Goal: Information Seeking & Learning: Learn about a topic

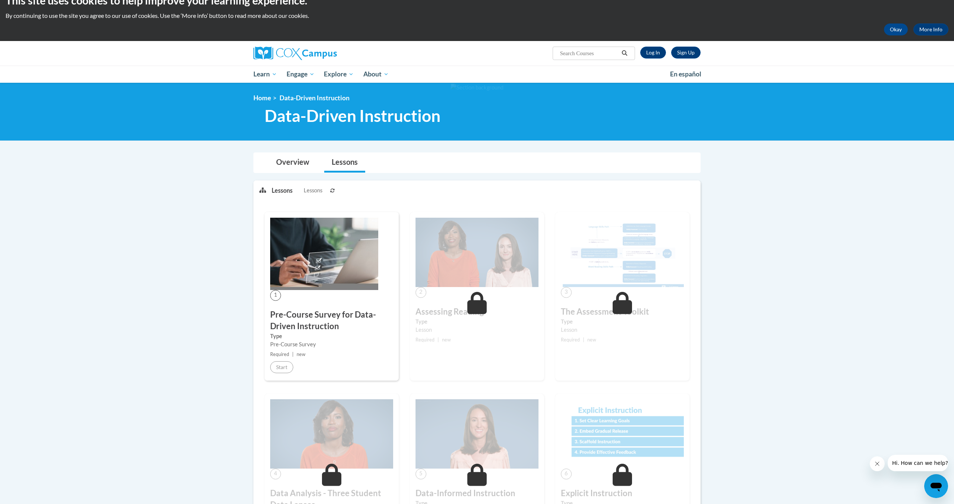
scroll to position [11, 0]
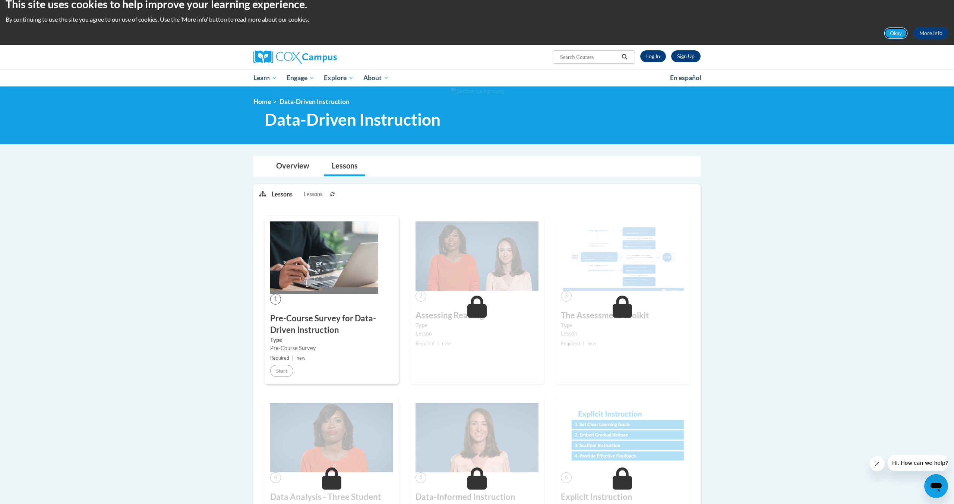
drag, startPoint x: 899, startPoint y: 36, endPoint x: 895, endPoint y: 35, distance: 4.1
click at [898, 36] on button "Okay" at bounding box center [896, 33] width 24 height 12
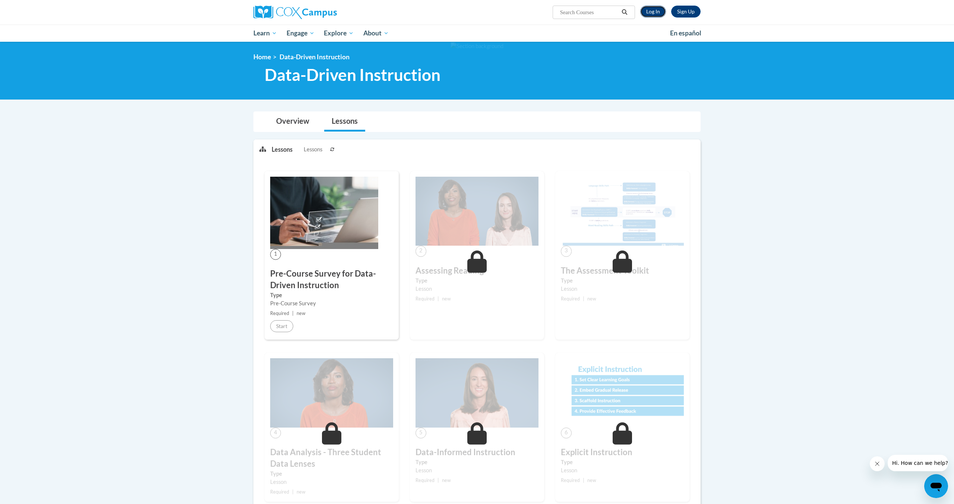
click at [651, 16] on link "Log In" at bounding box center [653, 12] width 26 height 12
click at [650, 15] on link "Log In" at bounding box center [653, 12] width 26 height 12
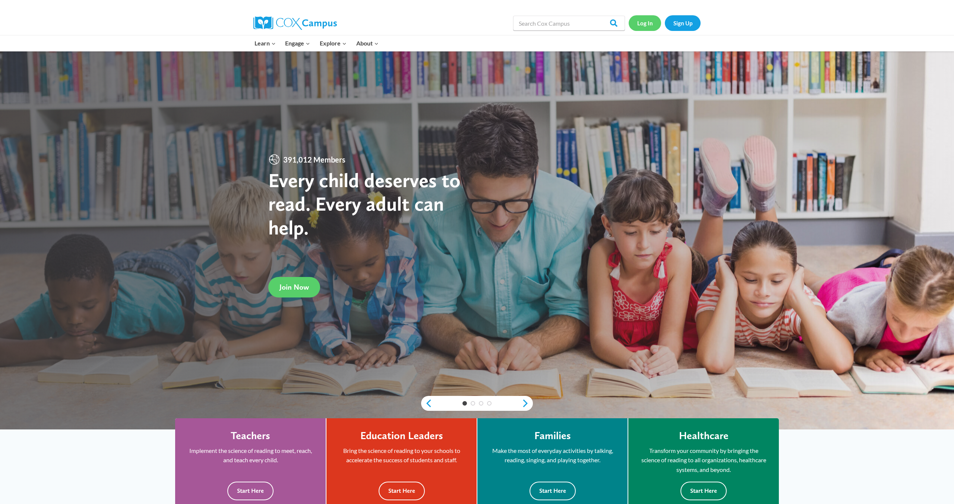
scroll to position [1, 0]
click at [647, 24] on link "Log In" at bounding box center [645, 22] width 32 height 15
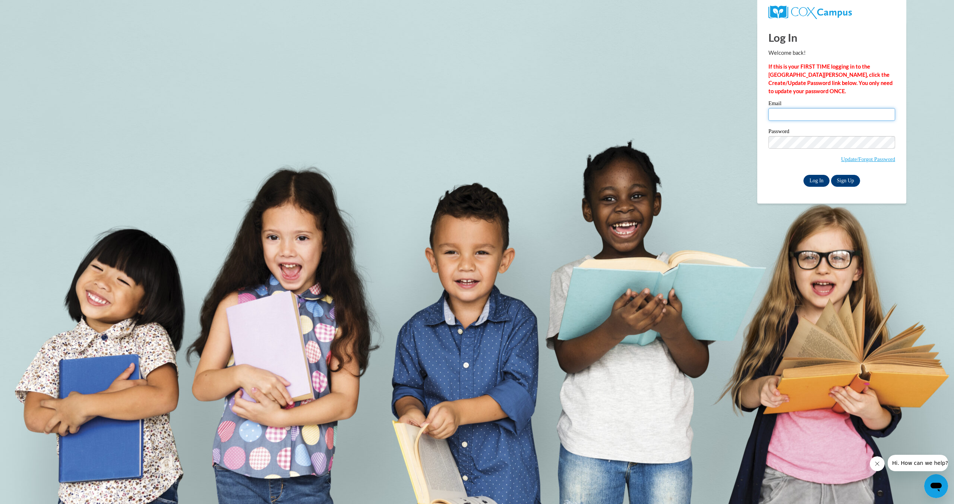
type input "rosalie.semana@k12.hi.us"
click at [815, 181] on input "Log In" at bounding box center [817, 181] width 26 height 12
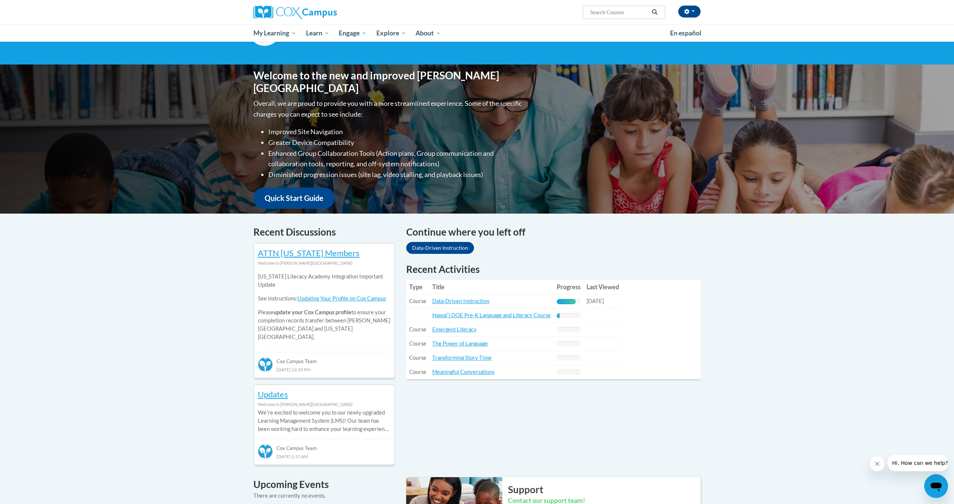
scroll to position [182, 0]
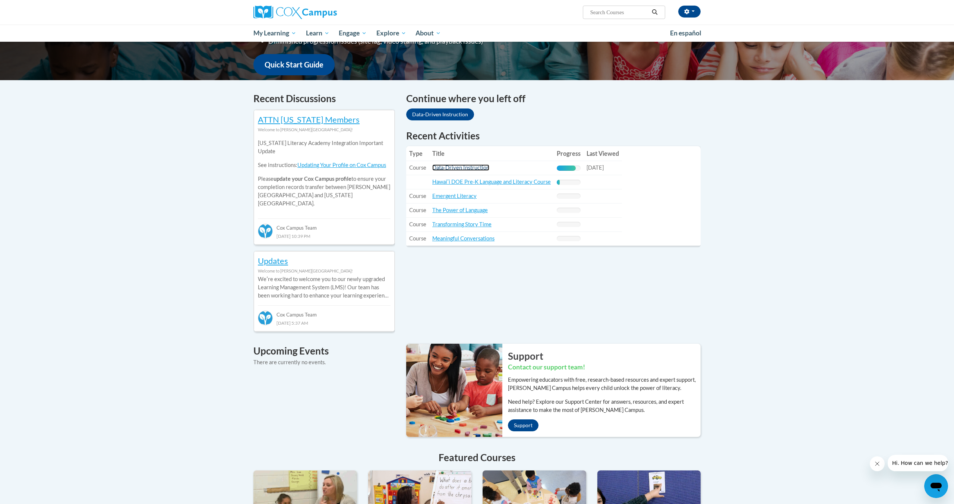
click at [458, 167] on link "Data-Driven Instruction" at bounding box center [460, 167] width 57 height 6
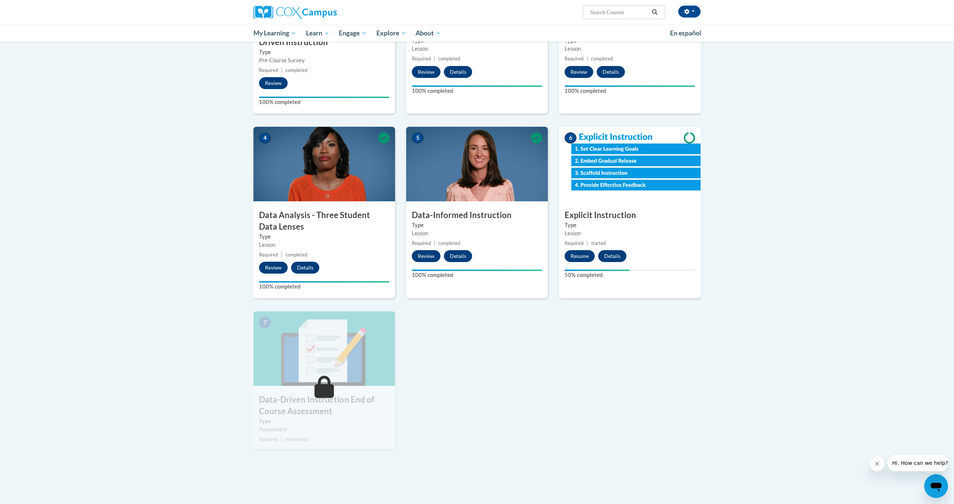
scroll to position [271, 0]
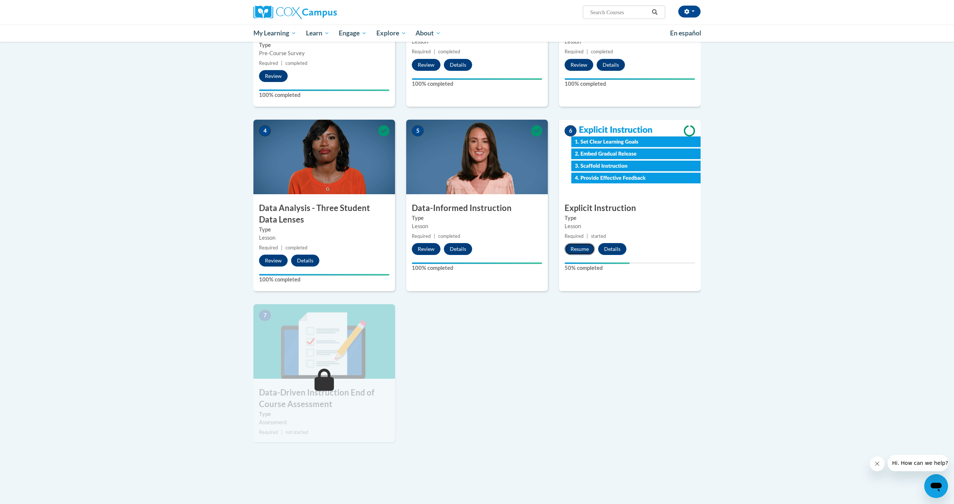
click at [577, 252] on button "Resume" at bounding box center [580, 249] width 30 height 12
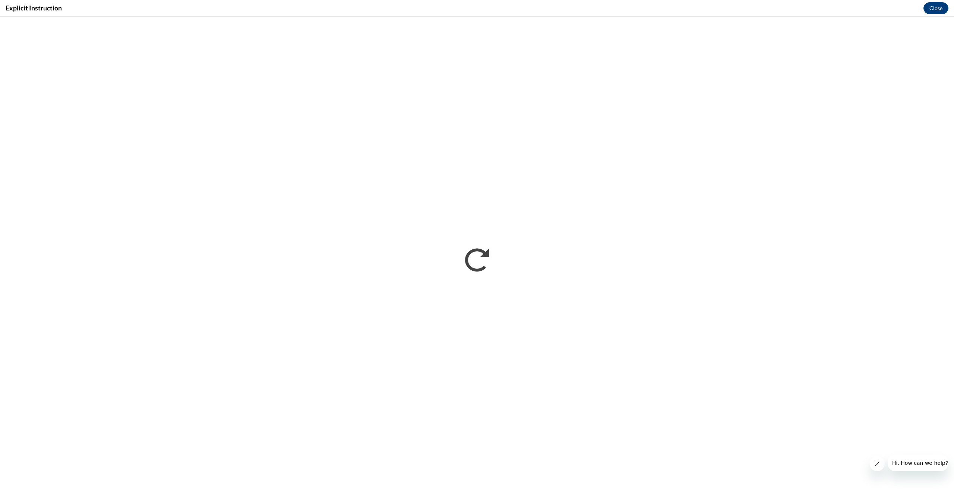
scroll to position [0, 0]
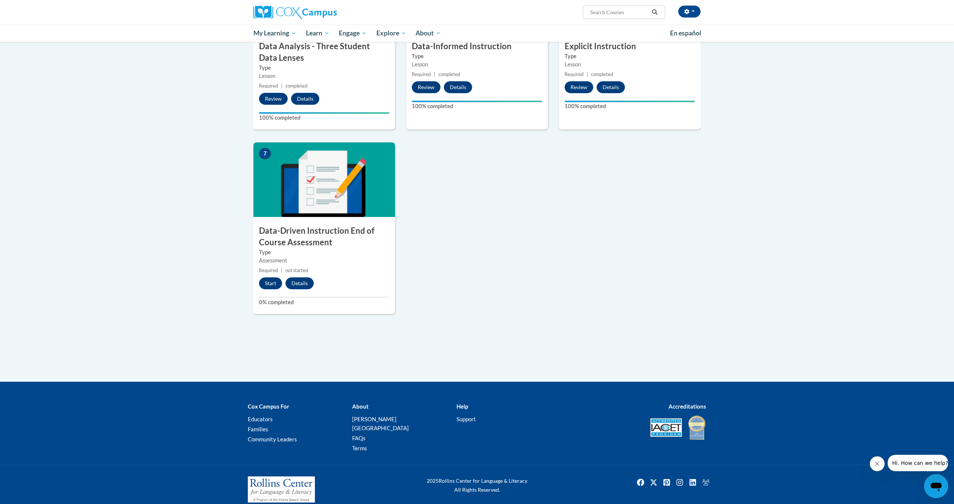
scroll to position [432, 0]
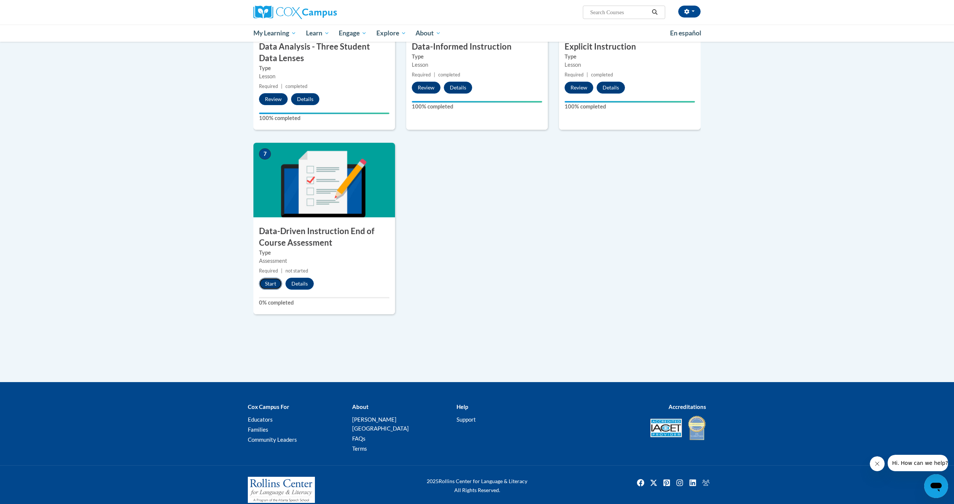
click at [275, 284] on button "Start" at bounding box center [270, 284] width 23 height 12
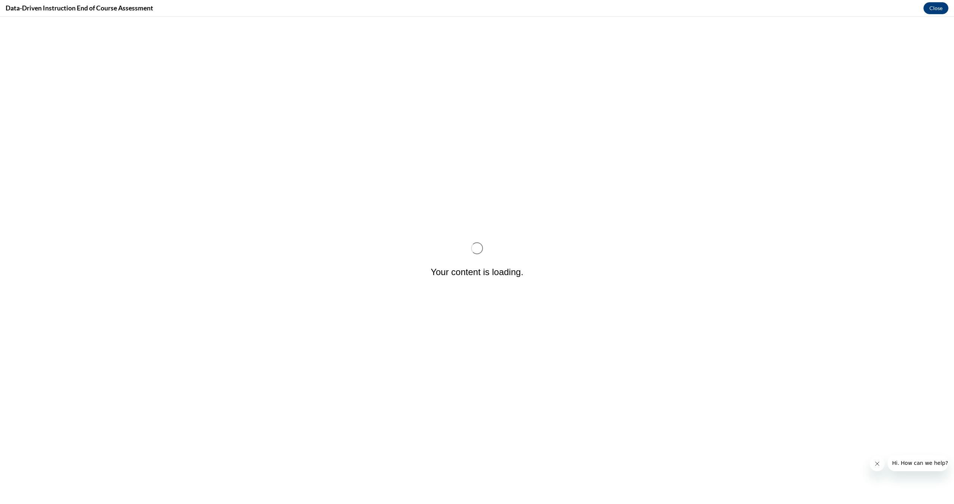
scroll to position [0, 0]
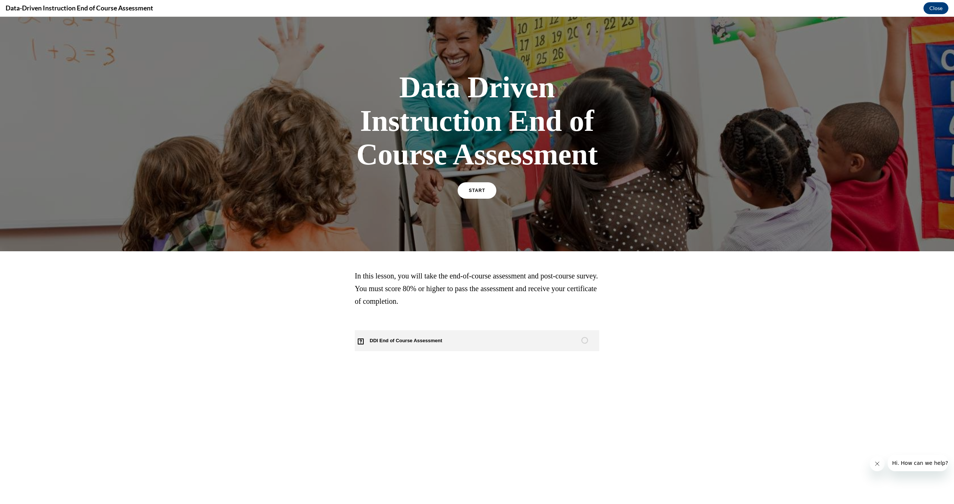
click at [523, 337] on link "DDI End of Course Assessment" at bounding box center [477, 340] width 245 height 21
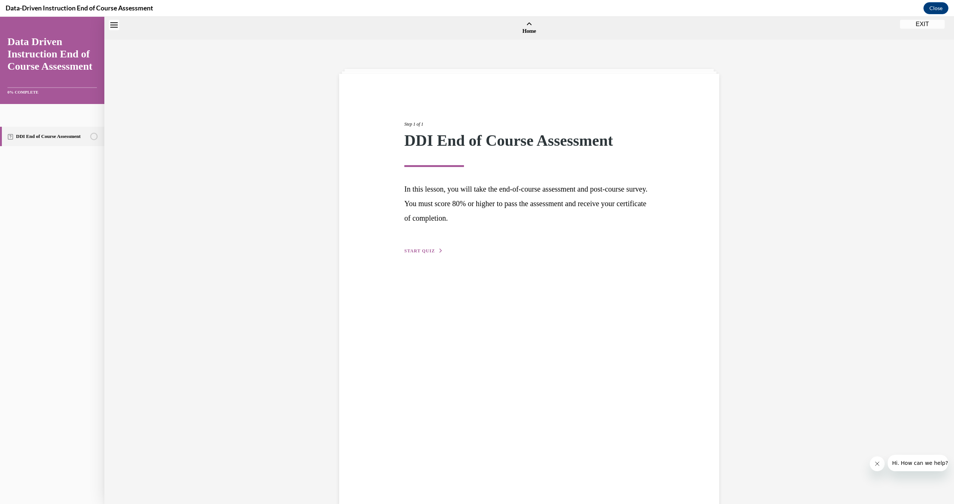
scroll to position [23, 0]
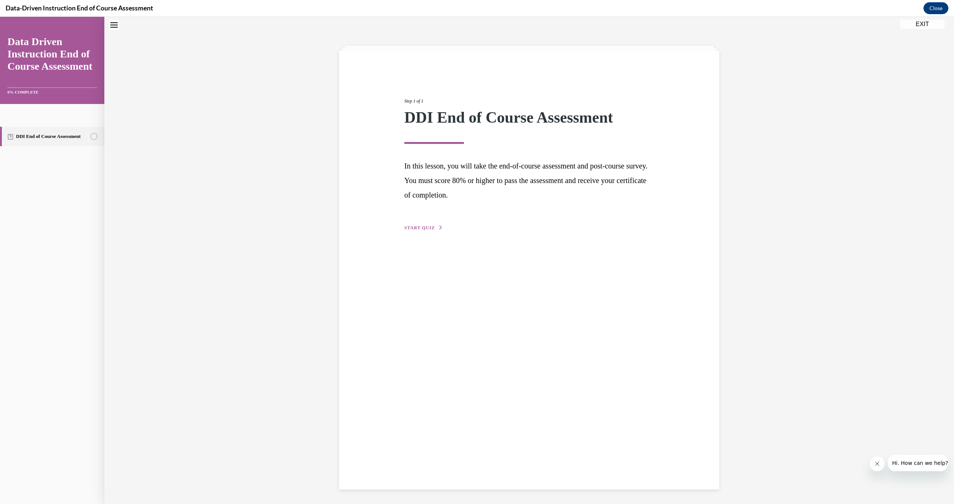
click at [425, 230] on span "START QUIZ" at bounding box center [419, 227] width 31 height 5
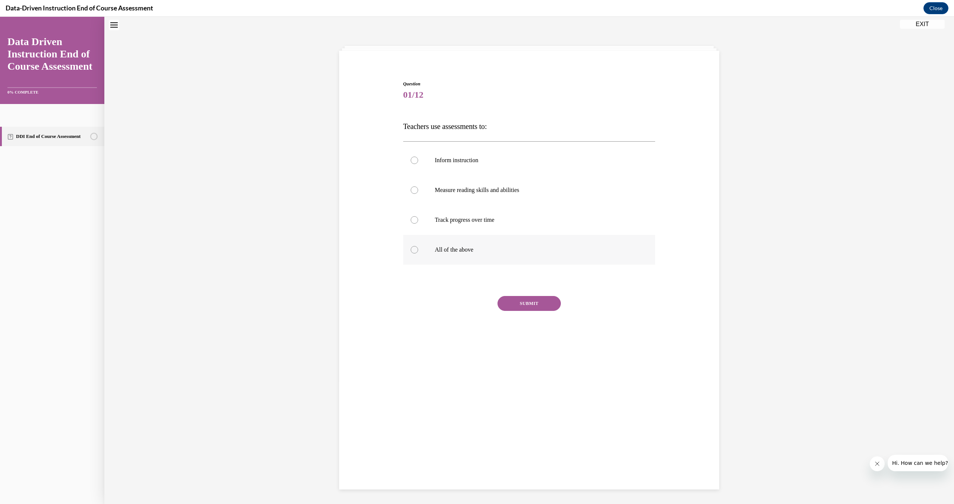
click at [410, 254] on label "All of the above" at bounding box center [529, 250] width 252 height 30
click at [411, 253] on input "All of the above" at bounding box center [414, 249] width 7 height 7
radio input "true"
click at [535, 305] on button "SUBMIT" at bounding box center [529, 303] width 63 height 15
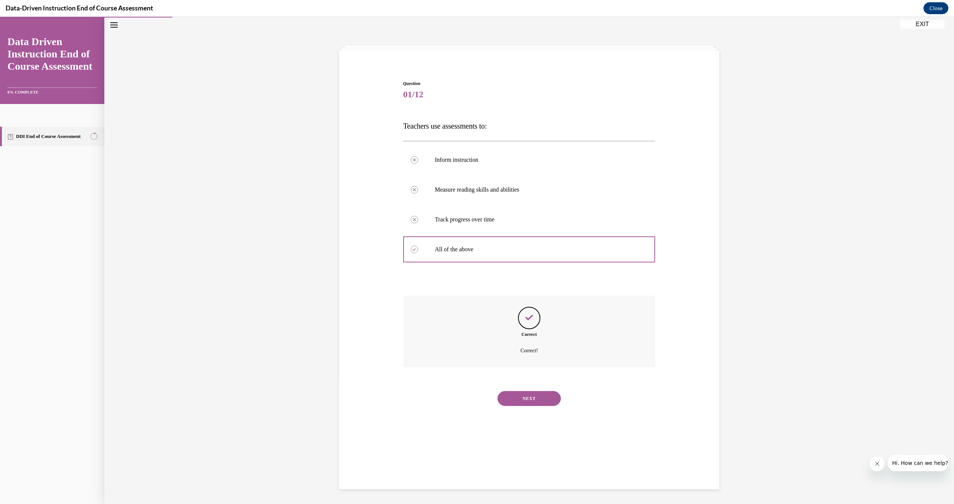
click at [528, 397] on button "NEXT" at bounding box center [529, 398] width 63 height 15
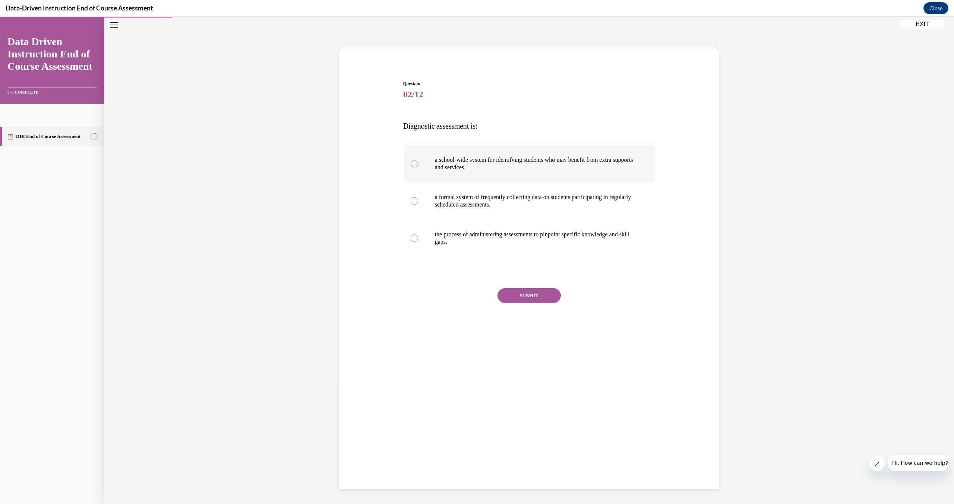
click at [440, 157] on p "a school-wide system for identifying students who may benefit from extra suppor…" at bounding box center [536, 163] width 202 height 15
click at [418, 160] on input "a school-wide system for identifying students who may benefit from extra suppor…" at bounding box center [414, 163] width 7 height 7
radio input "true"
click at [520, 293] on button "SUBMIT" at bounding box center [529, 295] width 63 height 15
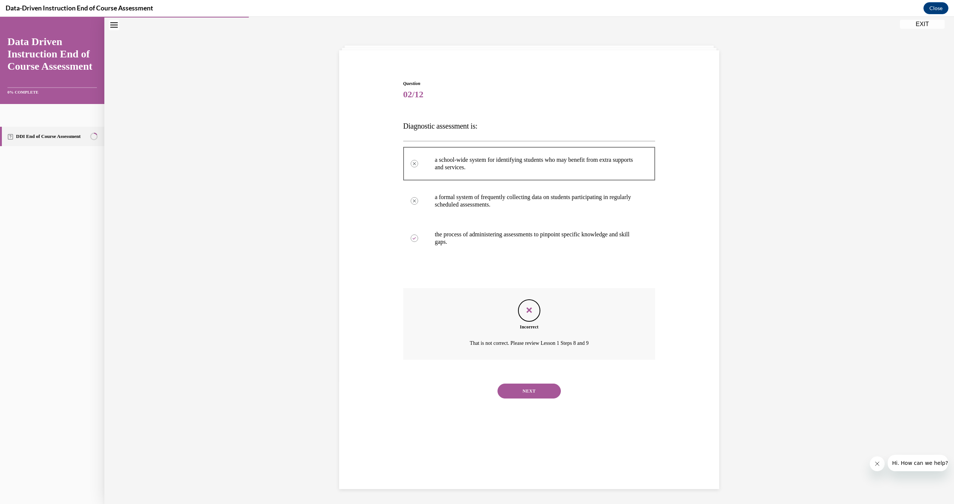
click at [114, 26] on icon "Close navigation menu" at bounding box center [113, 24] width 7 height 5
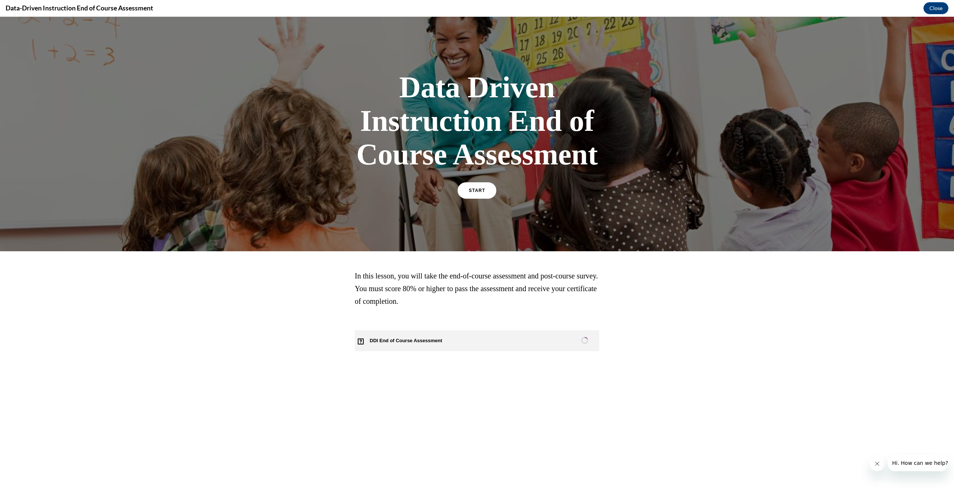
click at [406, 340] on span "DDI End of Course Assessment" at bounding box center [410, 340] width 111 height 21
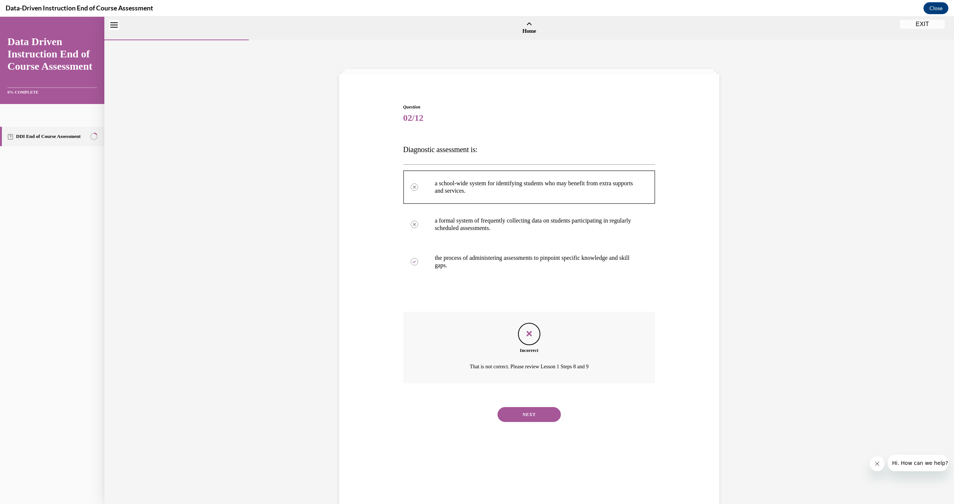
scroll to position [23, 0]
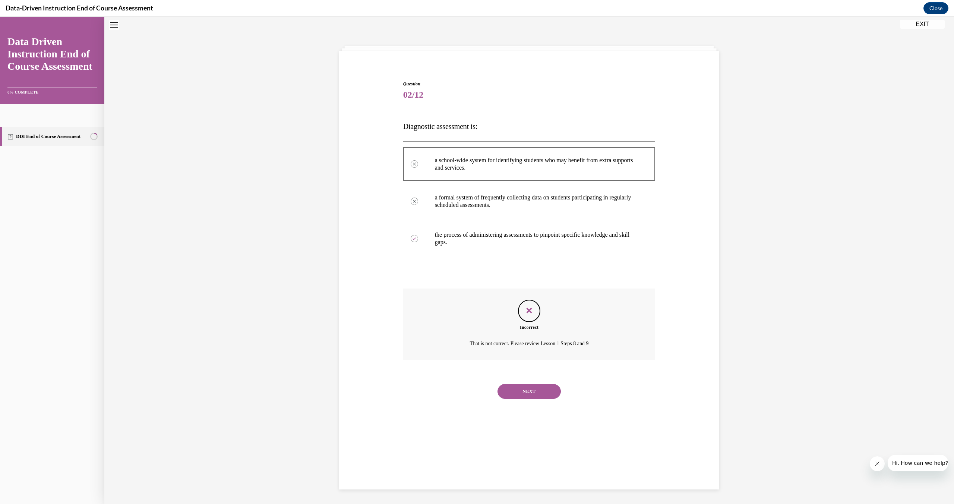
click at [905, 24] on button "EXIT" at bounding box center [922, 24] width 45 height 9
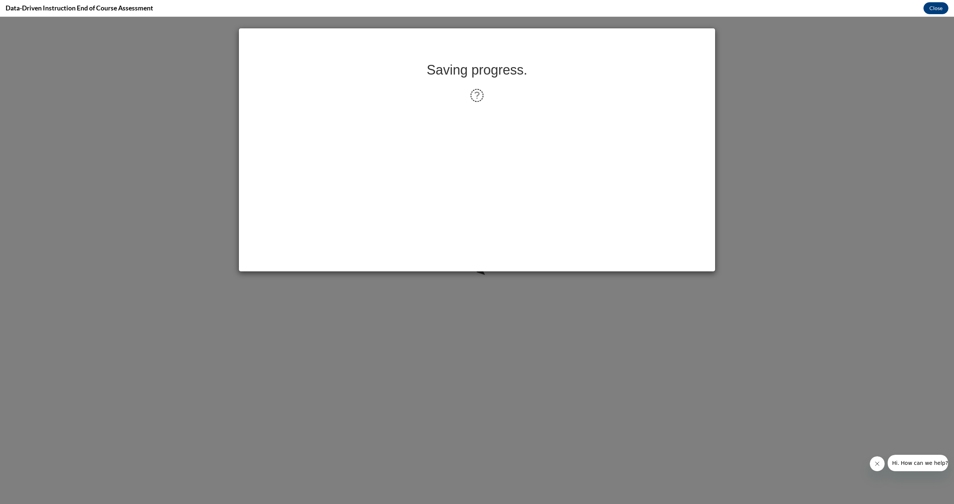
scroll to position [0, 0]
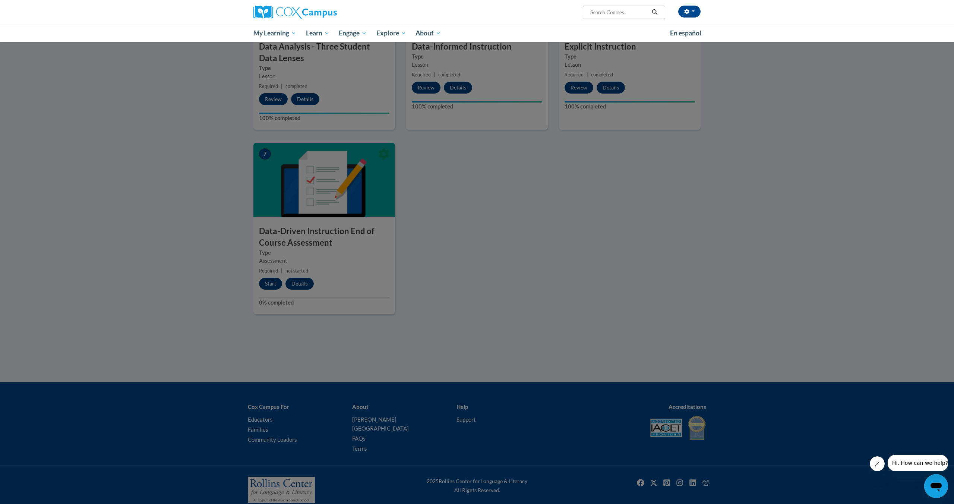
click at [271, 283] on div at bounding box center [477, 252] width 954 height 504
click at [342, 341] on div at bounding box center [477, 252] width 954 height 504
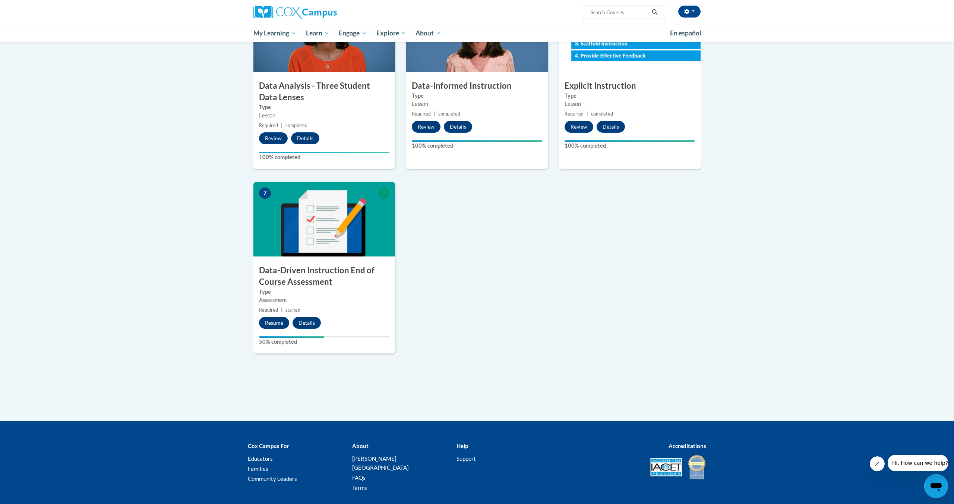
scroll to position [433, 0]
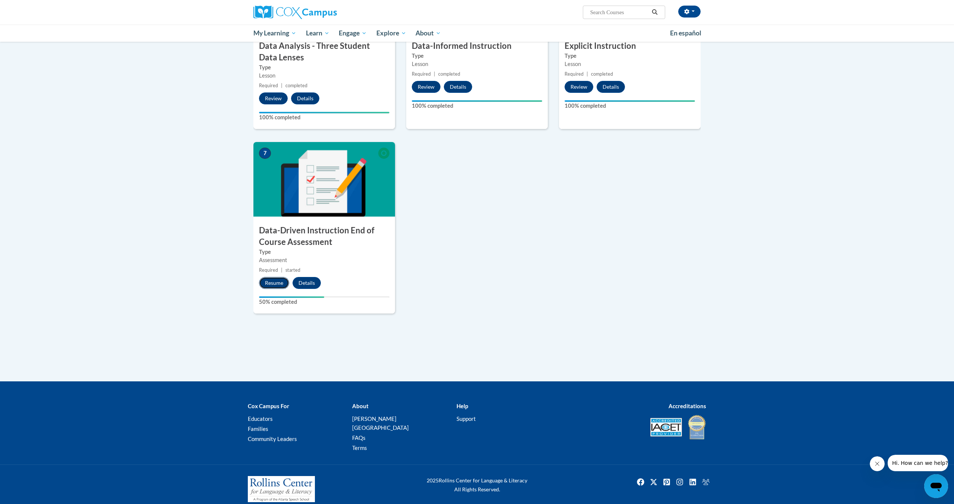
click at [277, 284] on button "Resume" at bounding box center [274, 283] width 30 height 12
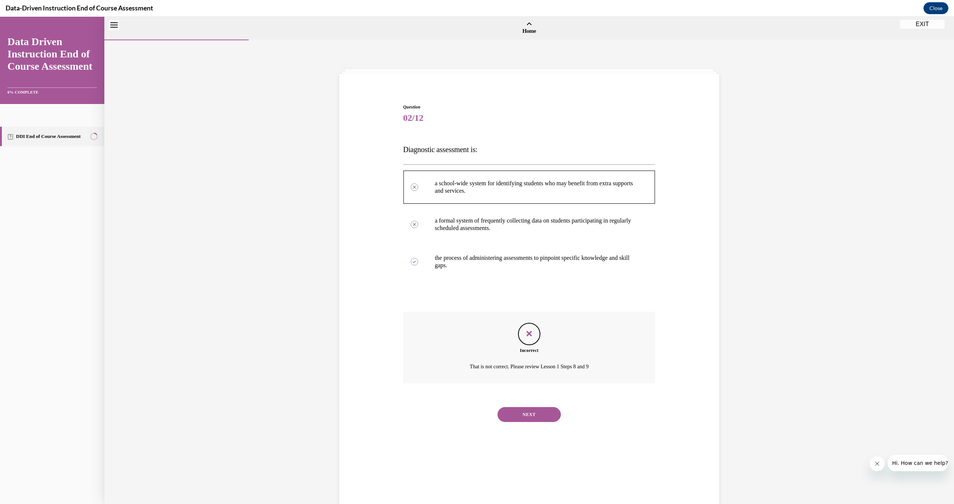
scroll to position [23, 0]
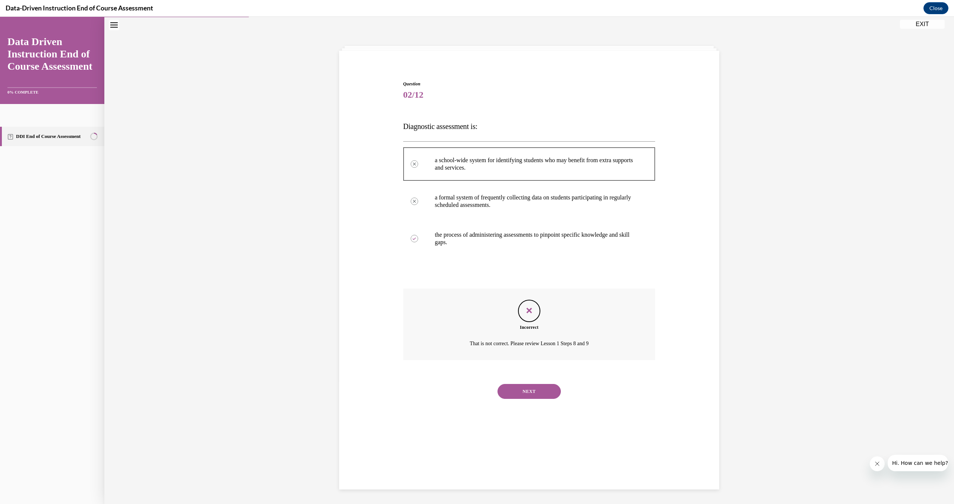
click at [541, 393] on button "NEXT" at bounding box center [529, 391] width 63 height 15
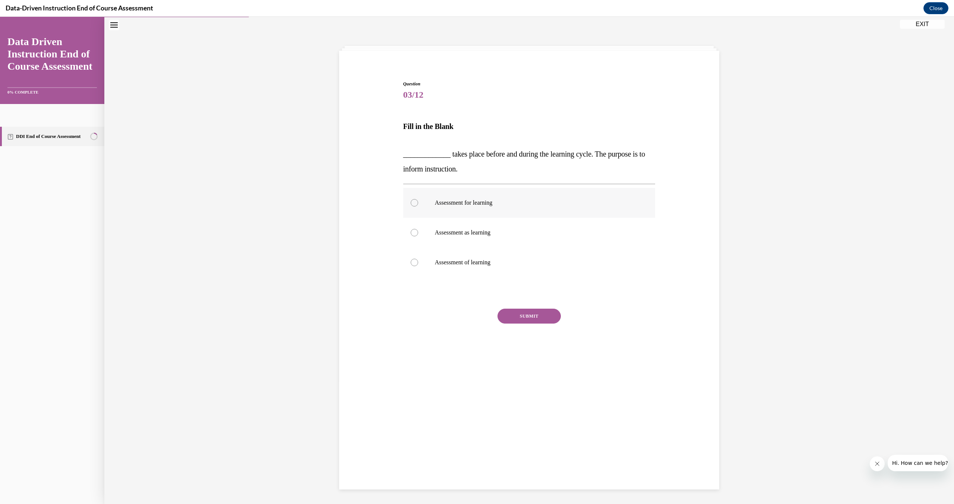
click at [499, 205] on p "Assessment for learning" at bounding box center [536, 202] width 202 height 7
click at [418, 205] on input "Assessment for learning" at bounding box center [414, 202] width 7 height 7
radio input "true"
click at [538, 320] on button "SUBMIT" at bounding box center [529, 319] width 63 height 15
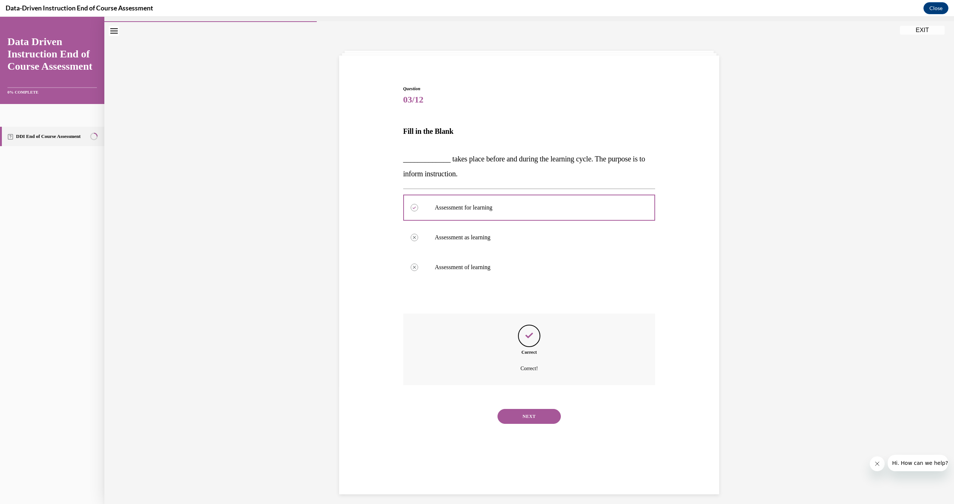
click at [545, 418] on button "NEXT" at bounding box center [529, 416] width 63 height 15
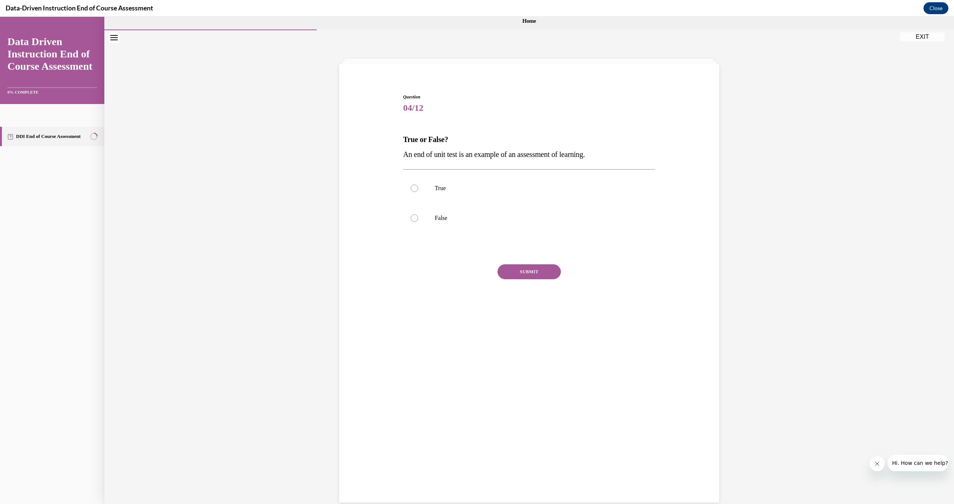
scroll to position [12, 0]
click at [422, 186] on label "True" at bounding box center [529, 187] width 252 height 30
click at [418, 186] on input "True" at bounding box center [414, 186] width 7 height 7
radio input "true"
click at [554, 274] on button "SUBMIT" at bounding box center [529, 270] width 63 height 15
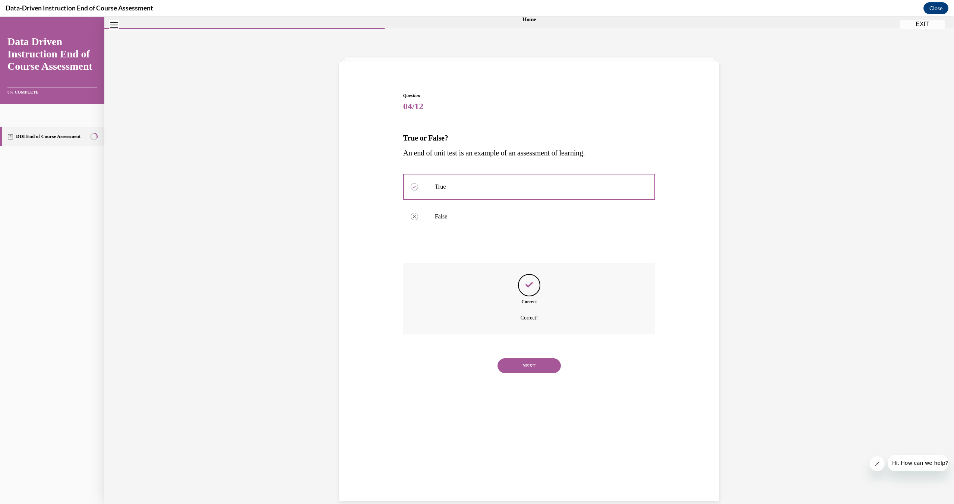
scroll to position [23, 0]
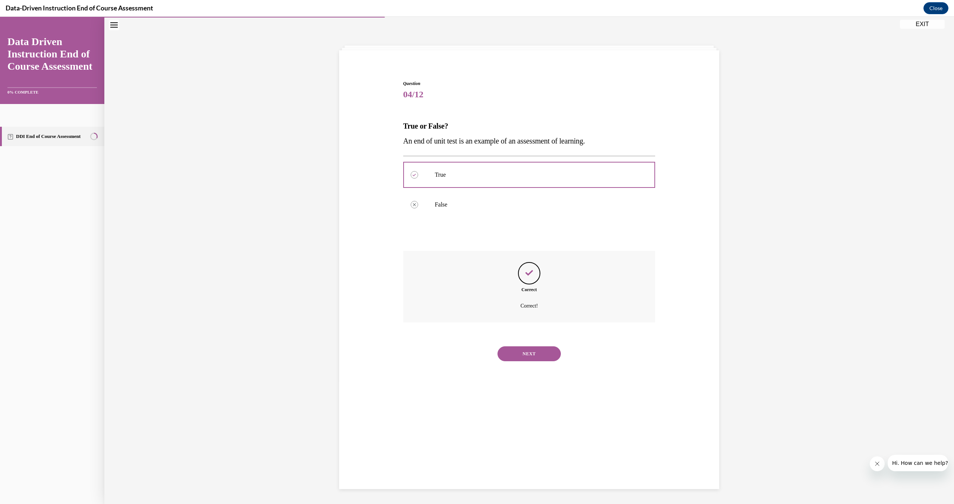
click at [541, 356] on button "NEXT" at bounding box center [529, 353] width 63 height 15
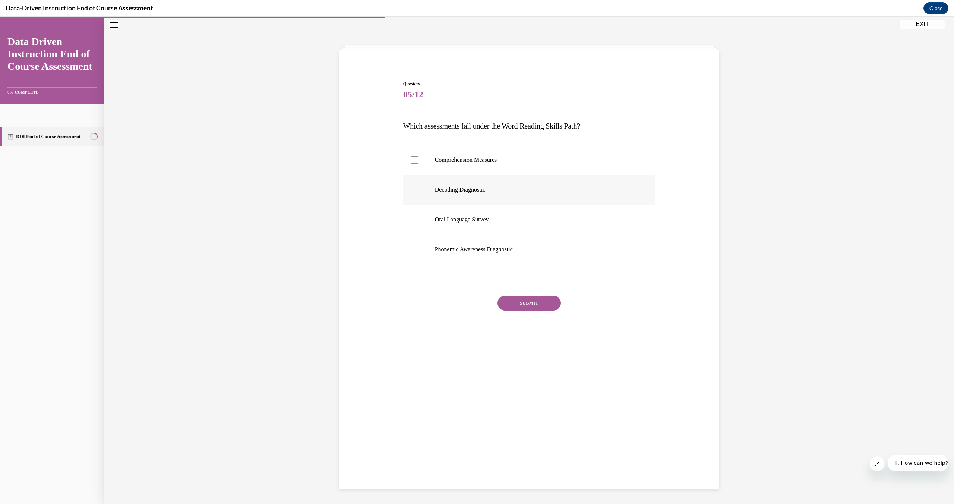
click at [418, 193] on div at bounding box center [414, 189] width 7 height 7
click at [418, 193] on input "Decoding Diagnostic" at bounding box center [414, 189] width 7 height 7
checkbox input "true"
click at [413, 244] on label "Phonemic Awareness Diagnostic" at bounding box center [529, 249] width 252 height 30
click at [413, 246] on input "Phonemic Awareness Diagnostic" at bounding box center [414, 249] width 7 height 7
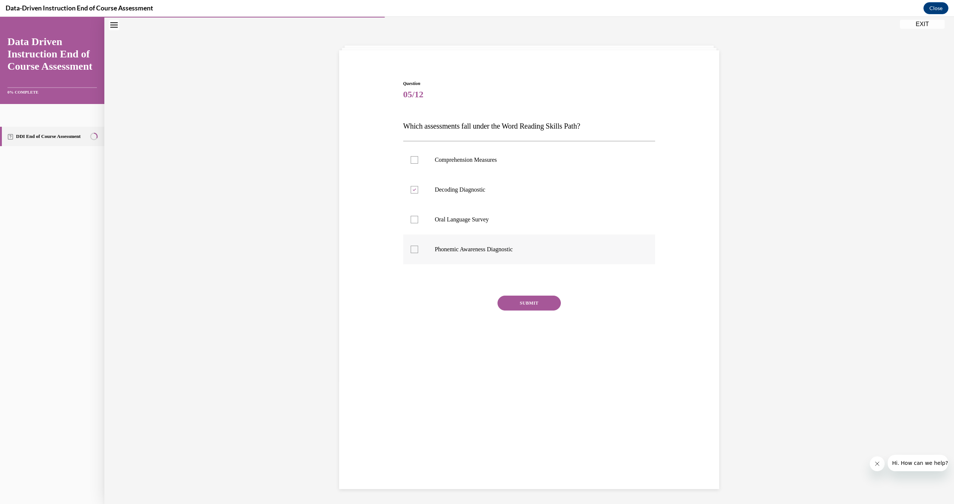
checkbox input "true"
click at [511, 302] on button "SUBMIT" at bounding box center [529, 303] width 63 height 15
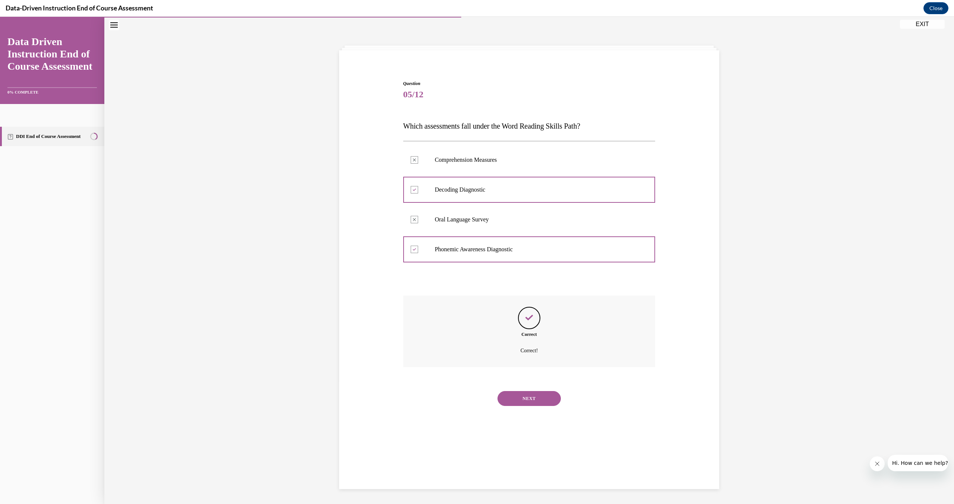
click at [533, 396] on button "NEXT" at bounding box center [529, 398] width 63 height 15
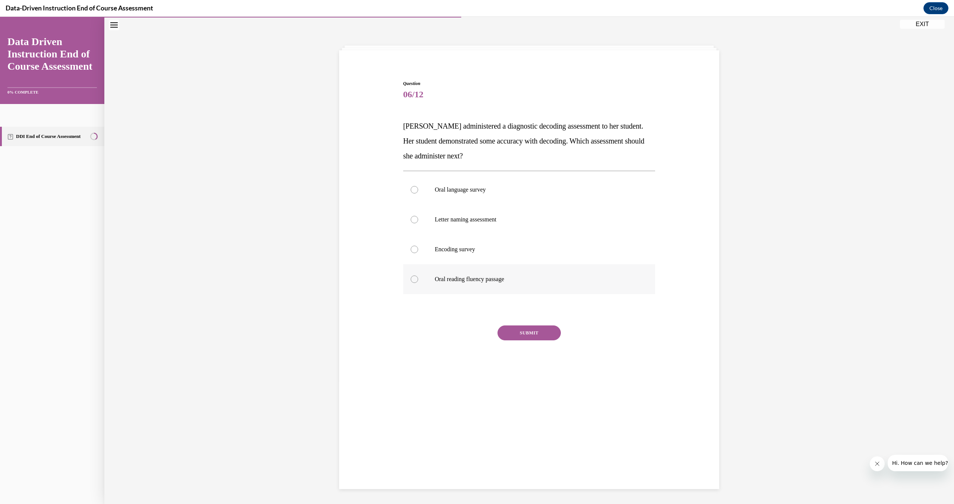
drag, startPoint x: 402, startPoint y: 125, endPoint x: 518, endPoint y: 288, distance: 200.1
click at [518, 288] on div "Question 06/12 Mrs. Lee administered a diagnostic decoding assessment to her st…" at bounding box center [529, 222] width 384 height 329
copy div "Mrs. Lee administered a diagnostic decoding assessment to her student. Her stud…"
drag, startPoint x: 277, startPoint y: 198, endPoint x: 311, endPoint y: 220, distance: 40.6
click at [280, 199] on div "Question 06/12 Mrs. Lee administered a diagnostic decoding assessment to her st…" at bounding box center [529, 260] width 850 height 487
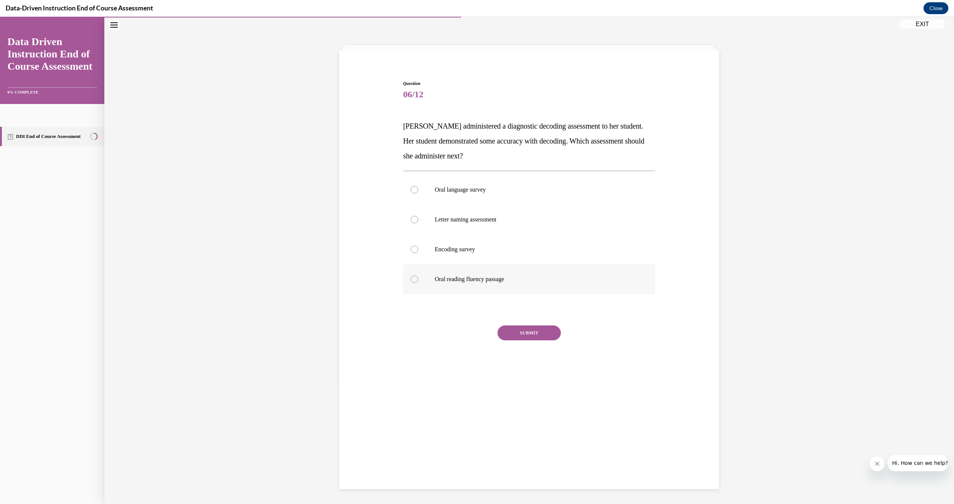
click at [413, 278] on div at bounding box center [414, 278] width 7 height 7
click at [413, 278] on input "Oral reading fluency passage" at bounding box center [414, 278] width 7 height 7
radio input "true"
click at [538, 338] on button "SUBMIT" at bounding box center [529, 332] width 63 height 15
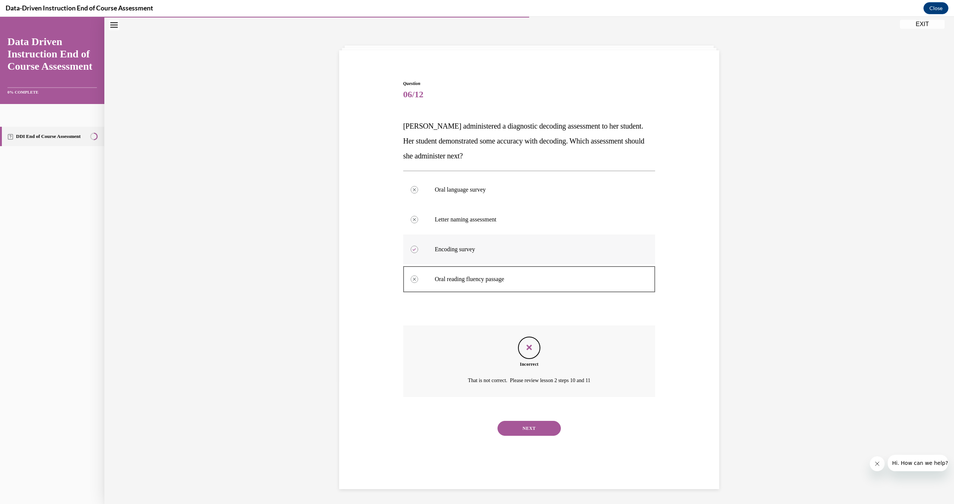
click at [443, 254] on label "Encoding survey" at bounding box center [529, 249] width 252 height 30
click at [546, 425] on button "NEXT" at bounding box center [529, 428] width 63 height 15
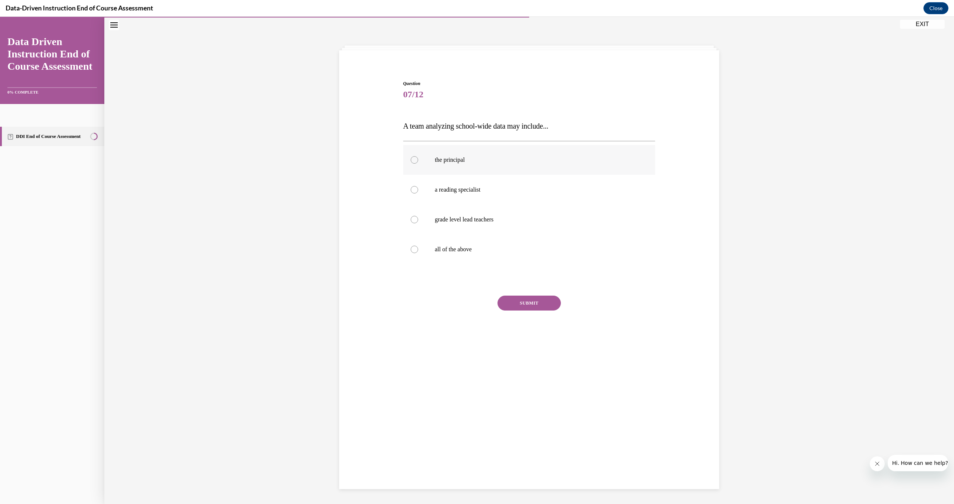
scroll to position [23, 0]
click at [469, 249] on p "all of the above" at bounding box center [536, 249] width 202 height 7
click at [418, 249] on input "all of the above" at bounding box center [414, 249] width 7 height 7
radio input "true"
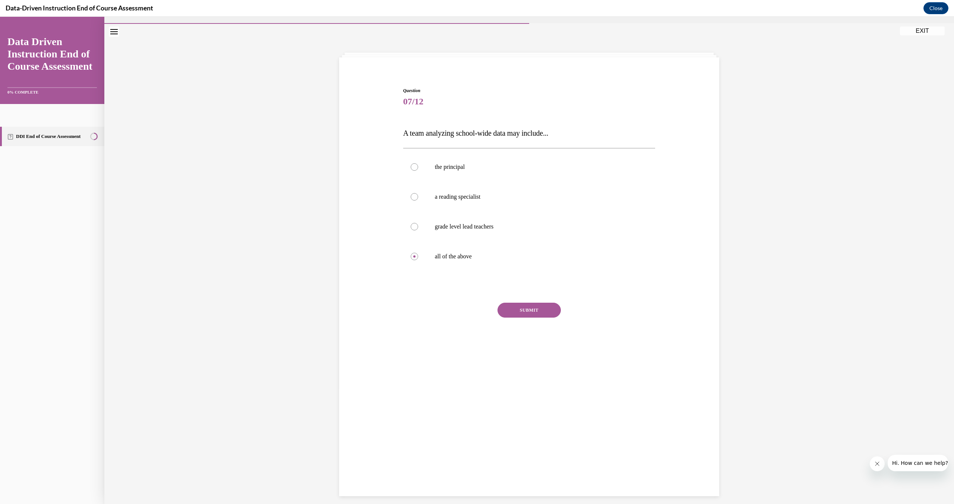
scroll to position [16, 0]
click at [526, 312] on button "SUBMIT" at bounding box center [529, 307] width 63 height 15
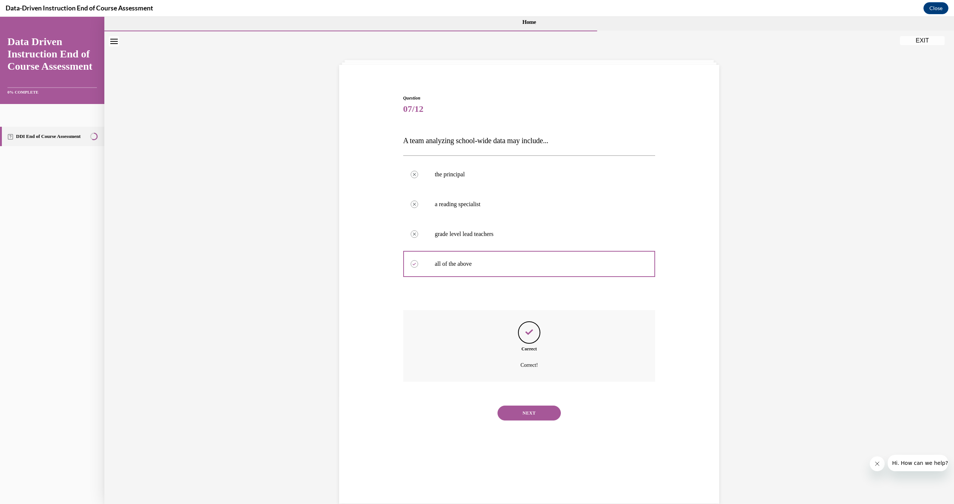
click at [529, 413] on button "NEXT" at bounding box center [529, 413] width 63 height 15
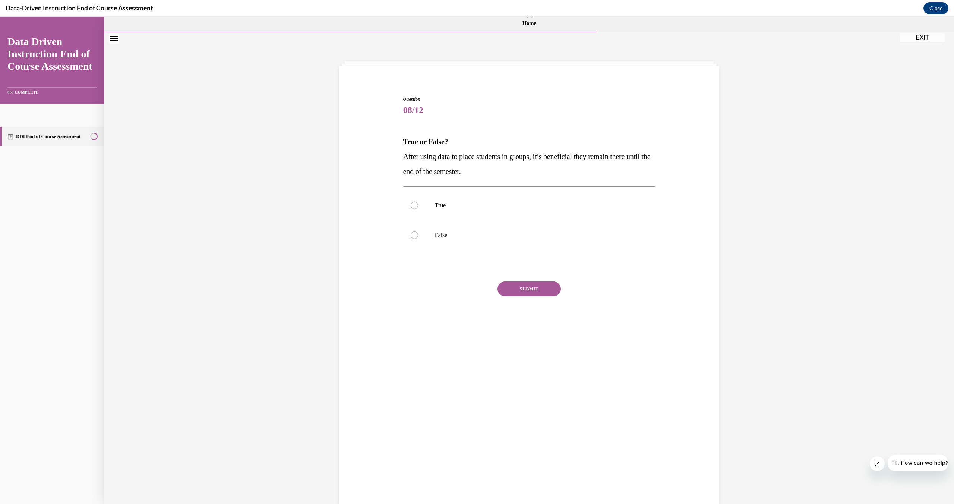
scroll to position [9, 0]
click at [410, 235] on label "False" at bounding box center [529, 234] width 252 height 30
click at [411, 235] on input "False" at bounding box center [414, 233] width 7 height 7
radio input "true"
click at [525, 292] on button "SUBMIT" at bounding box center [529, 287] width 63 height 15
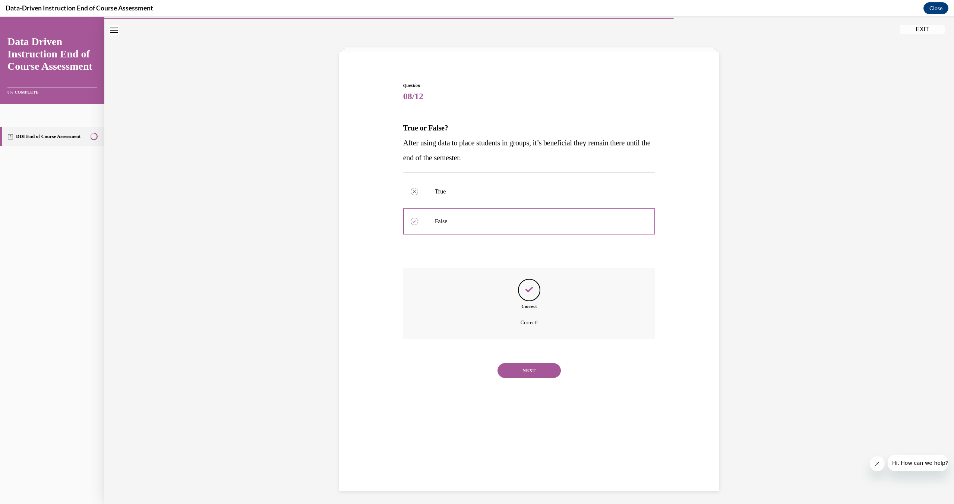
click at [523, 371] on button "NEXT" at bounding box center [529, 370] width 63 height 15
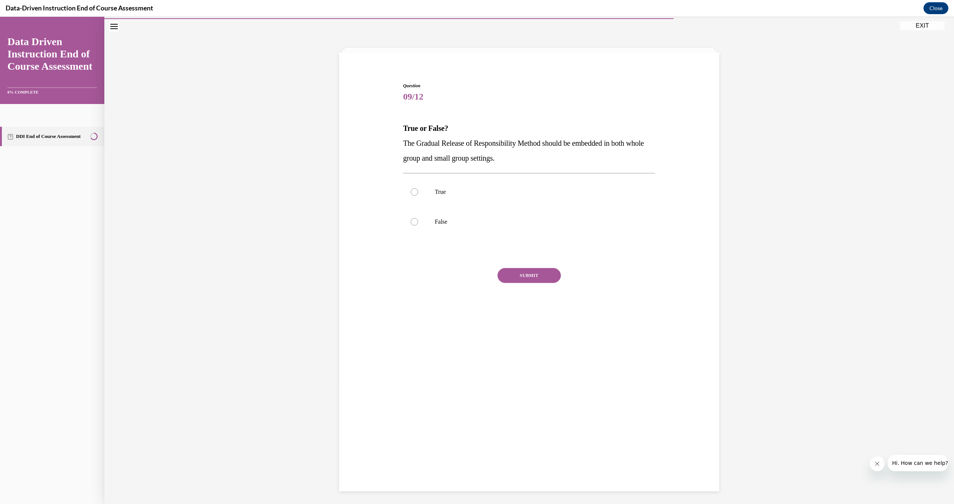
scroll to position [23, 0]
click at [445, 196] on label "True" at bounding box center [529, 190] width 252 height 30
click at [418, 193] on input "True" at bounding box center [414, 189] width 7 height 7
radio input "true"
click at [517, 274] on button "SUBMIT" at bounding box center [529, 274] width 63 height 15
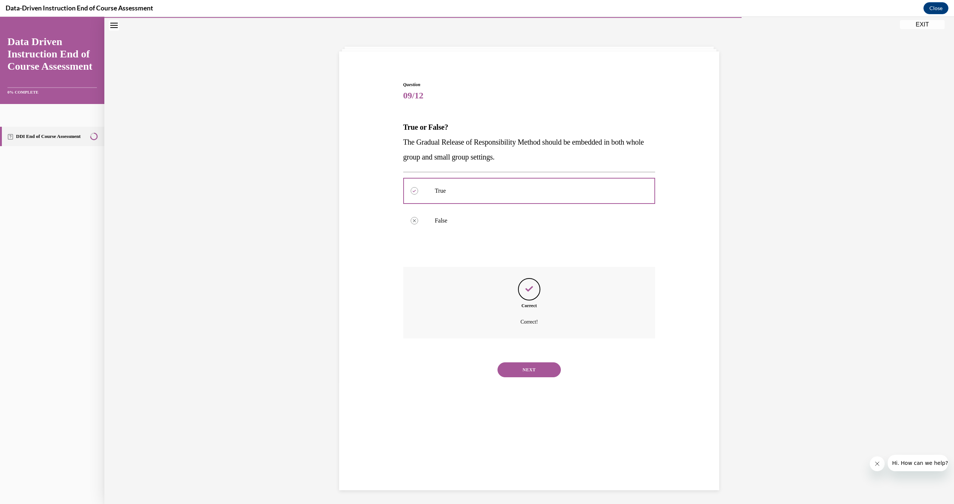
click at [534, 372] on button "NEXT" at bounding box center [529, 369] width 63 height 15
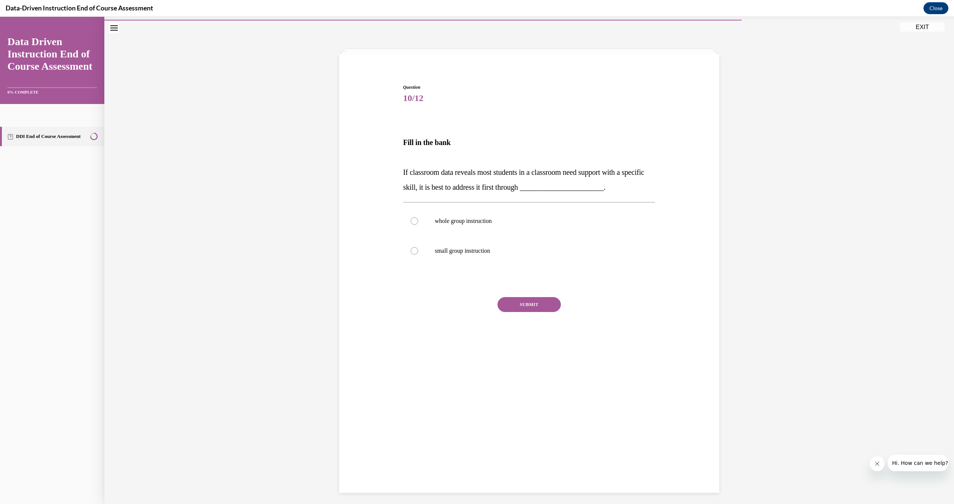
scroll to position [21, 0]
click at [426, 219] on label "whole group instruction" at bounding box center [529, 219] width 252 height 30
click at [418, 219] on input "whole group instruction" at bounding box center [414, 218] width 7 height 7
radio input "true"
click at [534, 308] on button "SUBMIT" at bounding box center [529, 302] width 63 height 15
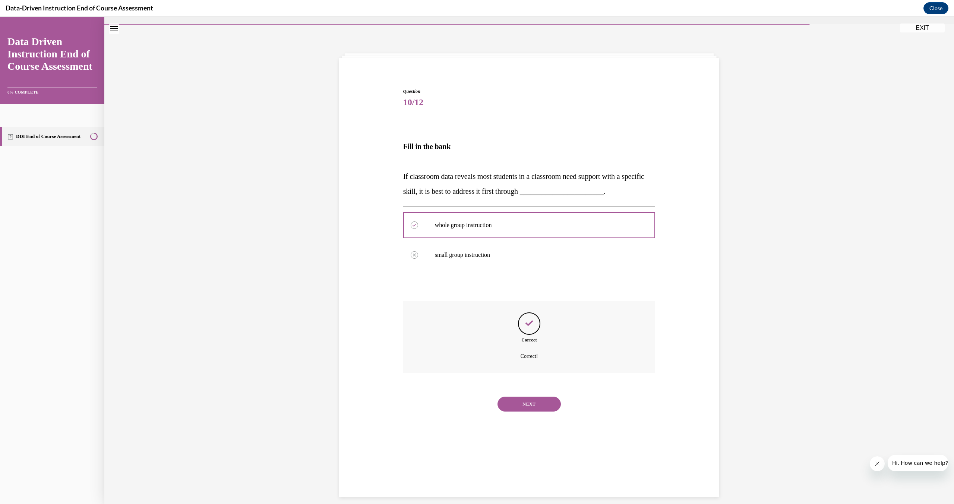
scroll to position [23, 0]
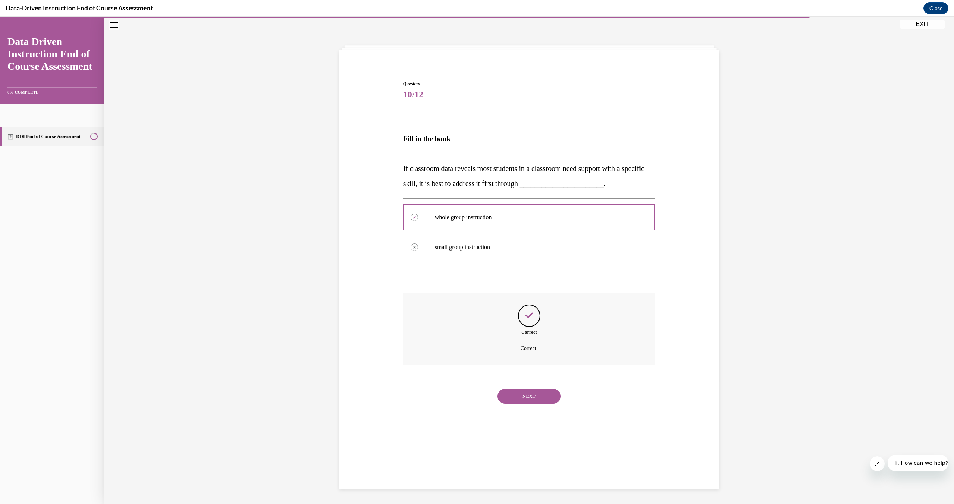
click at [543, 398] on button "NEXT" at bounding box center [529, 396] width 63 height 15
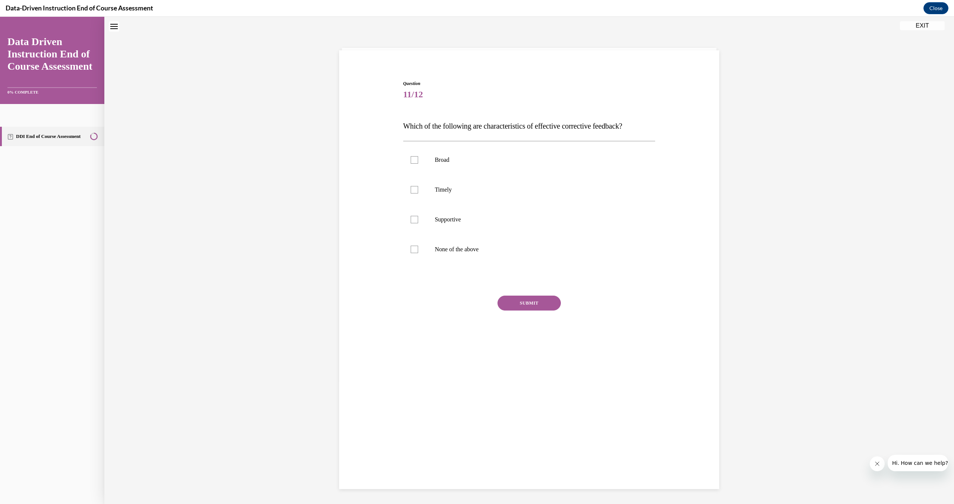
scroll to position [21, 0]
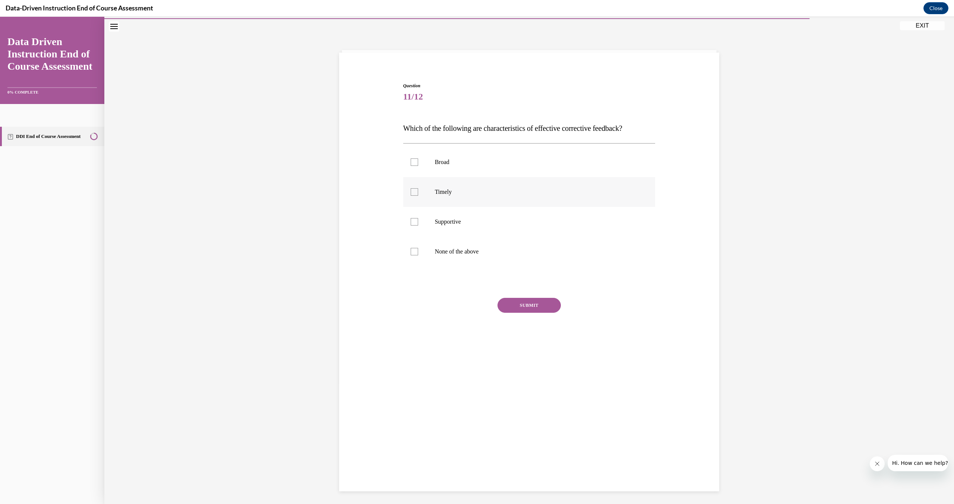
click at [423, 193] on label "Timely" at bounding box center [529, 192] width 252 height 30
click at [418, 193] on input "Timely" at bounding box center [414, 191] width 7 height 7
checkbox input "true"
click at [426, 223] on label "Supportive" at bounding box center [529, 222] width 252 height 30
click at [418, 223] on input "Supportive" at bounding box center [414, 221] width 7 height 7
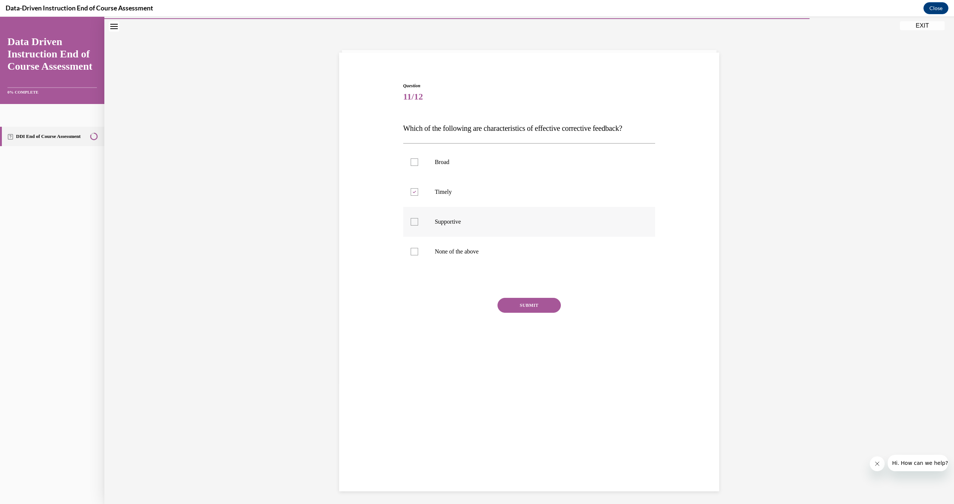
checkbox input "true"
click at [515, 309] on button "SUBMIT" at bounding box center [529, 305] width 63 height 15
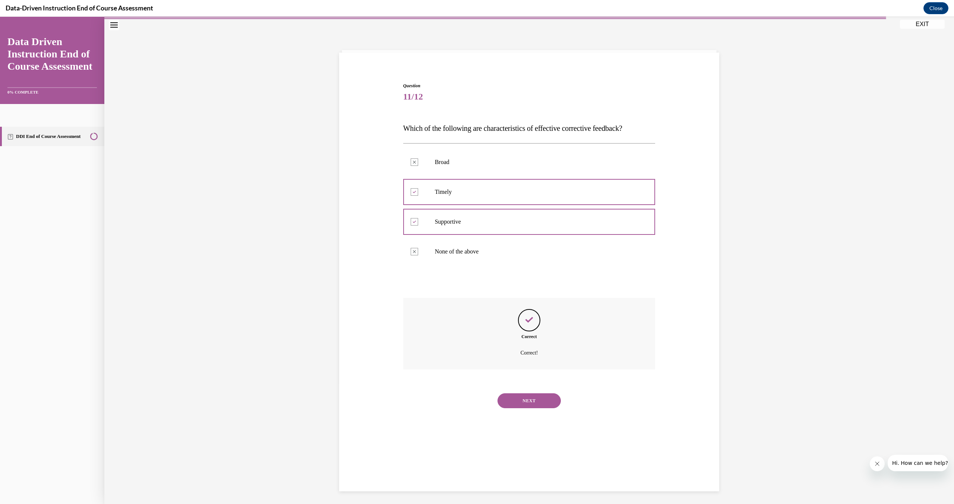
scroll to position [23, 0]
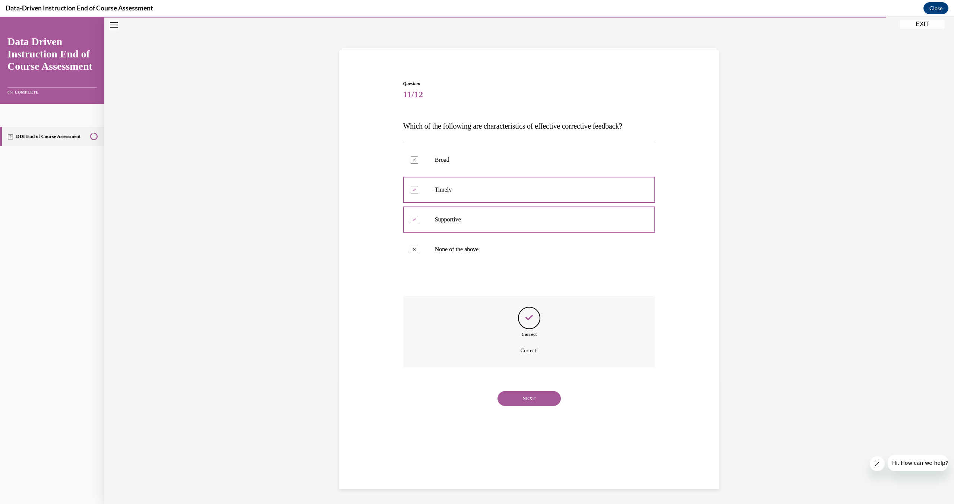
click at [530, 402] on button "NEXT" at bounding box center [529, 398] width 63 height 15
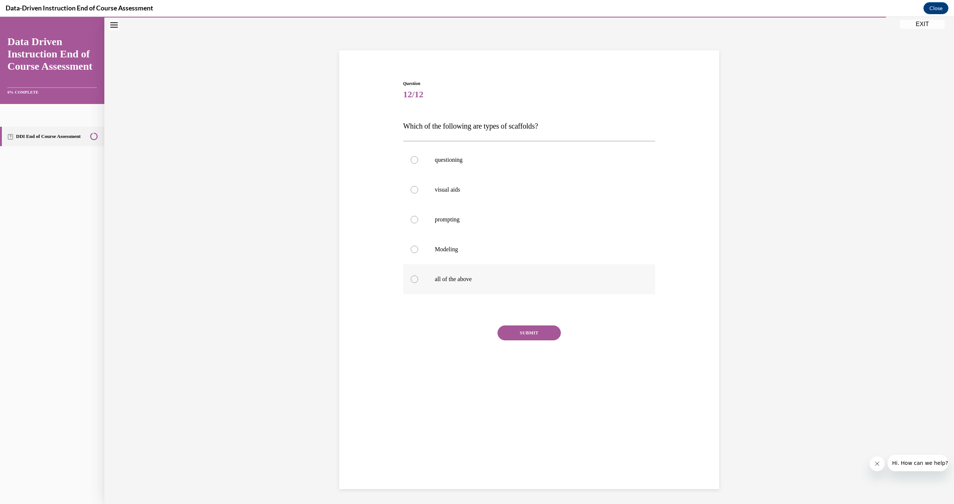
click at [411, 281] on div at bounding box center [414, 278] width 7 height 7
click at [411, 281] on input "all of the above" at bounding box center [414, 278] width 7 height 7
radio input "true"
click at [526, 337] on button "SUBMIT" at bounding box center [529, 332] width 63 height 15
click at [538, 431] on button "NEXT" at bounding box center [529, 428] width 63 height 15
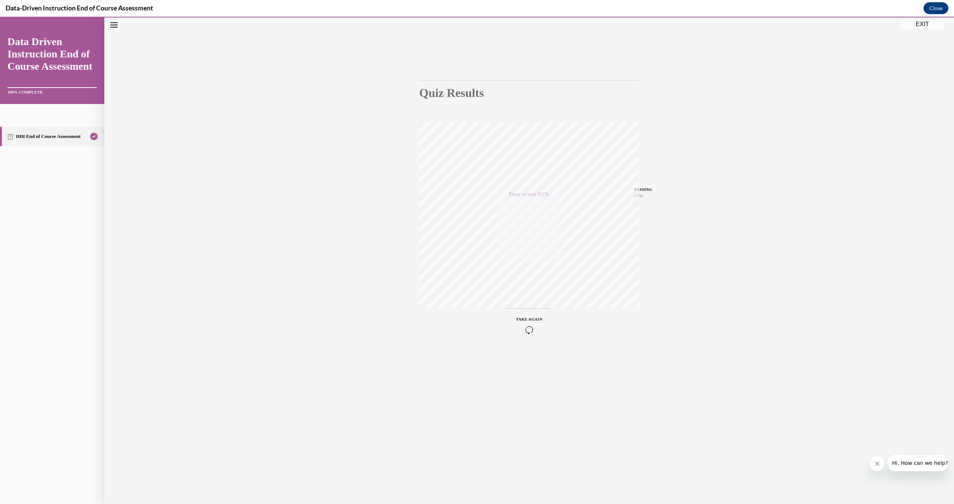
click at [520, 331] on icon "button" at bounding box center [529, 330] width 26 height 8
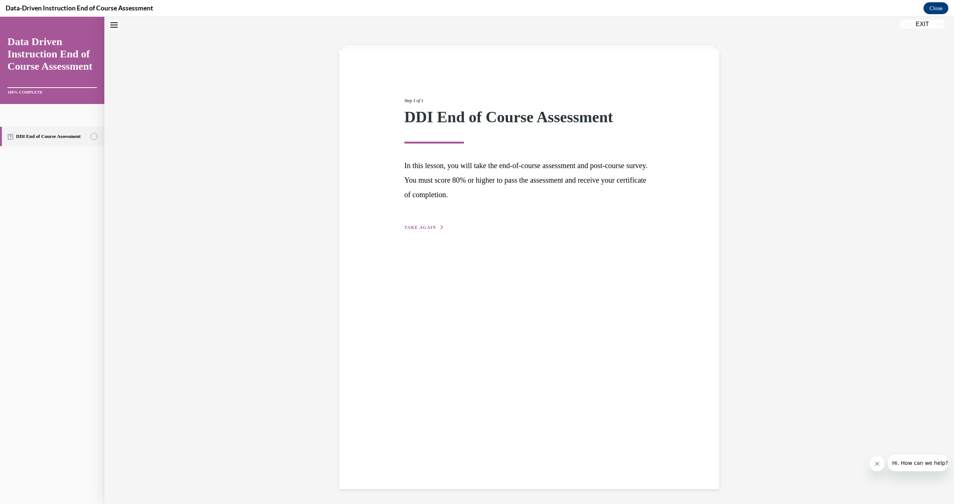
click at [920, 26] on button "EXIT" at bounding box center [922, 24] width 45 height 9
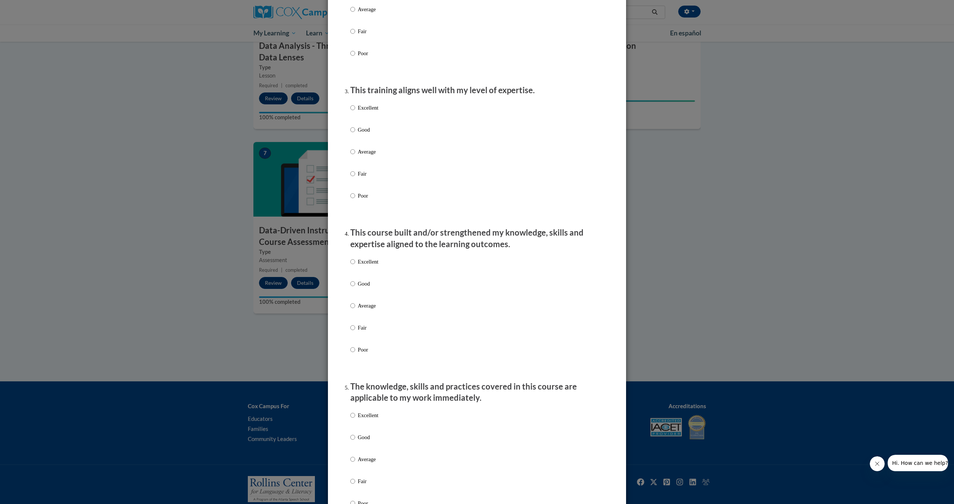
scroll to position [0, 0]
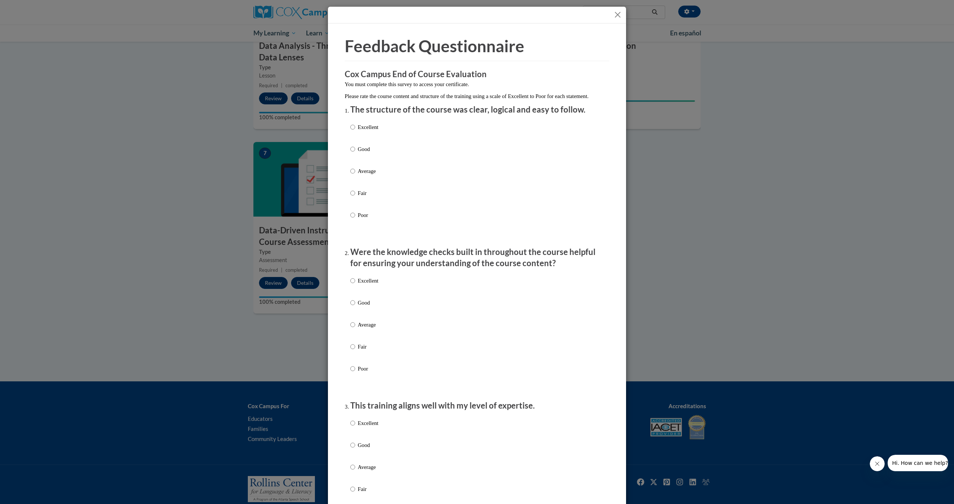
click at [363, 153] on p "Good" at bounding box center [368, 149] width 21 height 8
click at [355, 153] on input "Good" at bounding box center [352, 149] width 5 height 8
radio input "true"
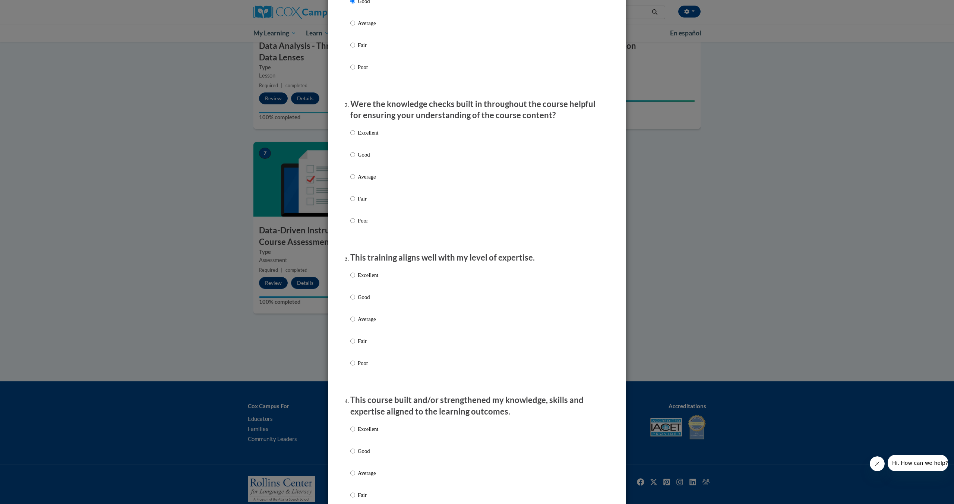
click at [363, 159] on p "Good" at bounding box center [368, 155] width 21 height 8
click at [355, 159] on input "Good" at bounding box center [352, 155] width 5 height 8
radio input "true"
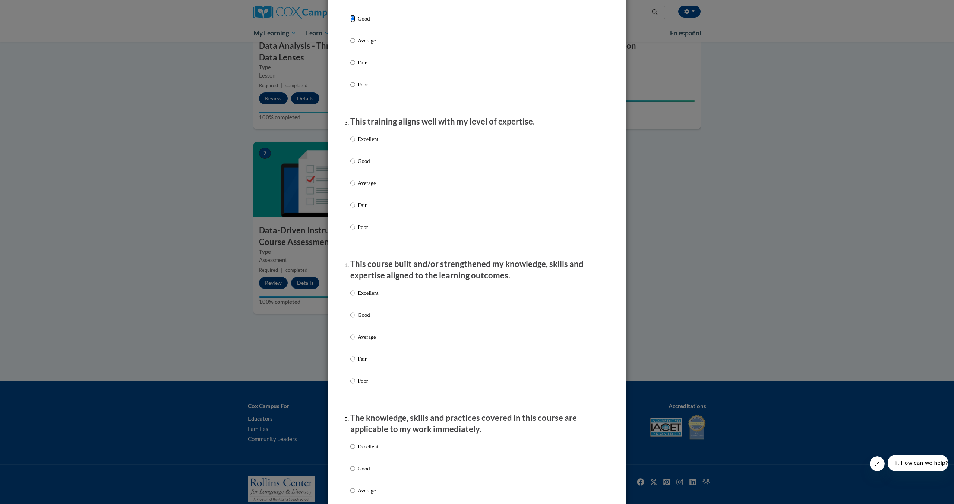
scroll to position [297, 0]
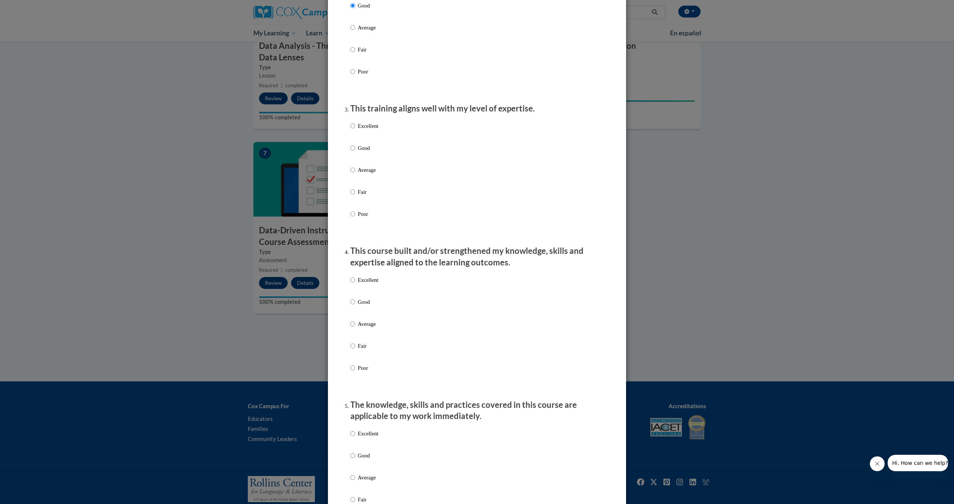
click at [363, 160] on label "Good" at bounding box center [364, 154] width 28 height 20
click at [355, 152] on input "Good" at bounding box center [352, 148] width 5 height 8
radio input "true"
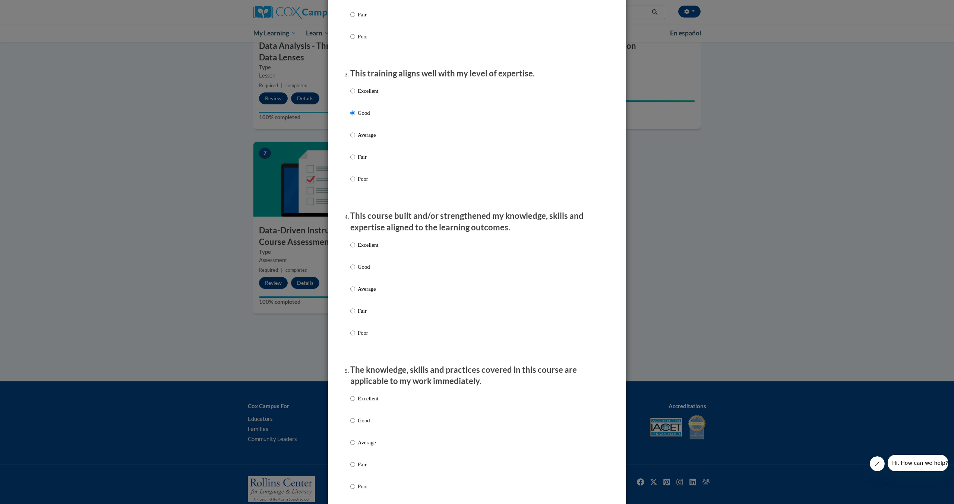
click at [371, 139] on p "Average" at bounding box center [368, 135] width 21 height 8
click at [355, 139] on input "Average" at bounding box center [352, 135] width 5 height 8
radio input "true"
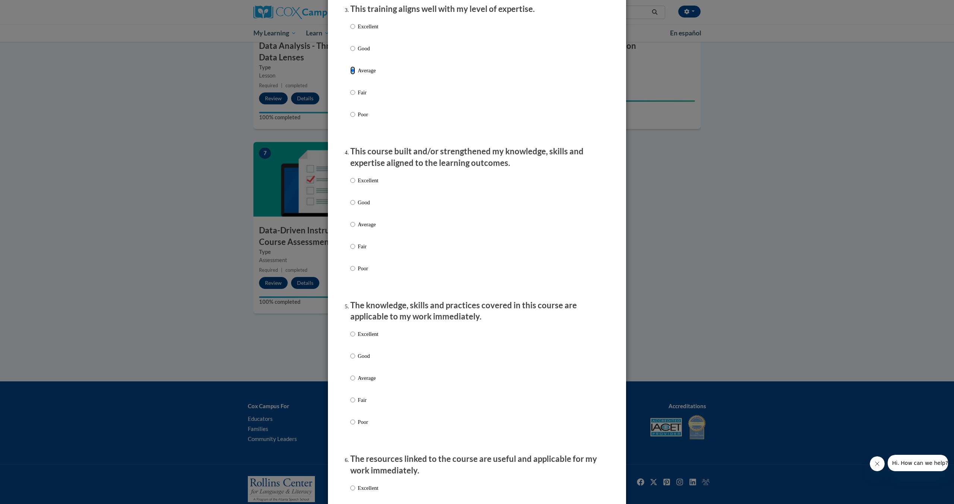
scroll to position [397, 0]
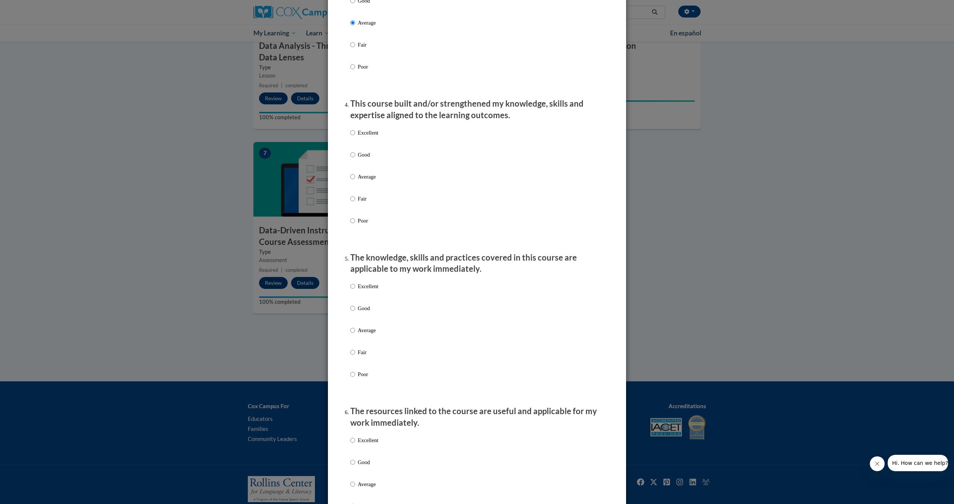
click at [369, 137] on p "Excellent" at bounding box center [368, 133] width 21 height 8
click at [355, 137] on input "Excellent" at bounding box center [352, 133] width 5 height 8
radio input "true"
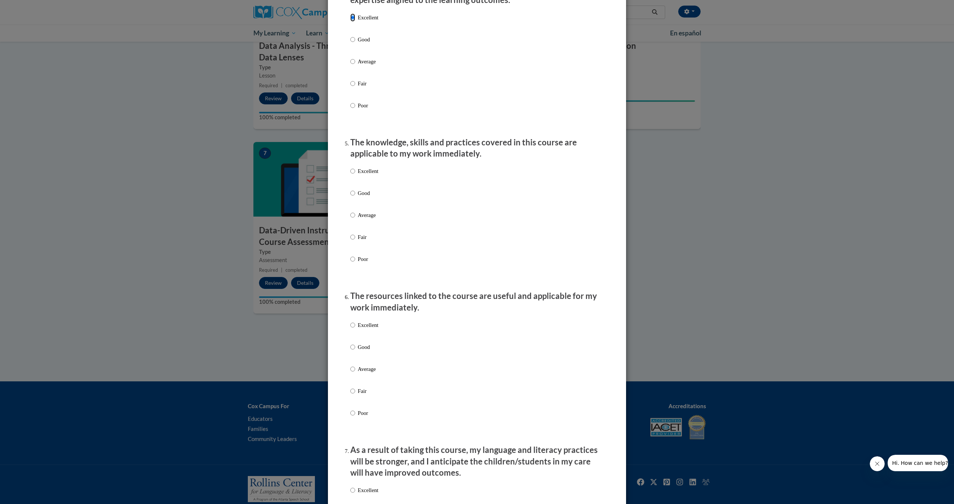
scroll to position [557, 0]
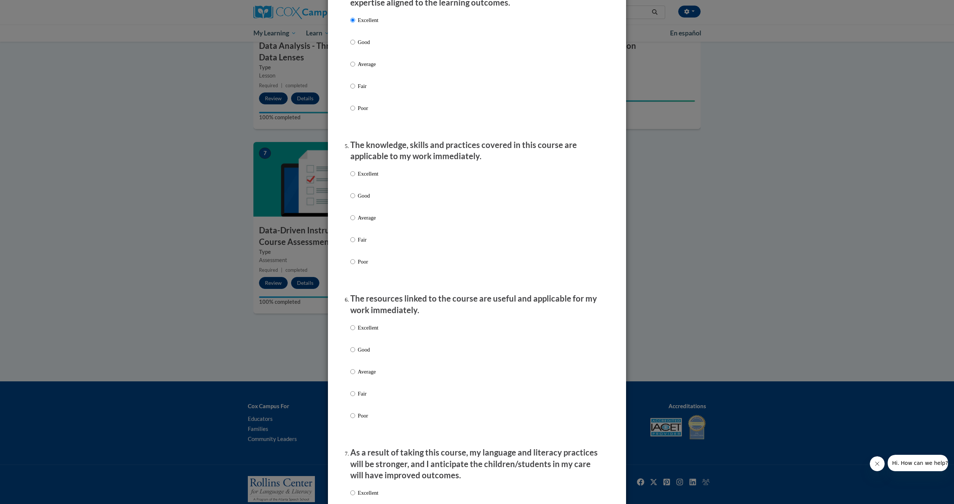
click at [372, 178] on p "Excellent" at bounding box center [368, 174] width 21 height 8
click at [355, 178] on input "Excellent" at bounding box center [352, 174] width 5 height 8
radio input "true"
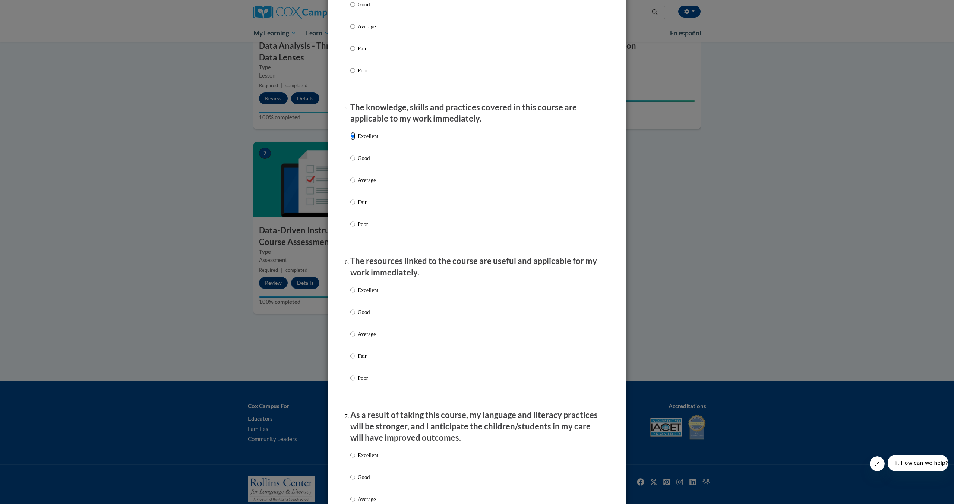
scroll to position [595, 0]
click at [360, 316] on p "Good" at bounding box center [368, 312] width 21 height 8
click at [355, 316] on input "Good" at bounding box center [352, 312] width 5 height 8
radio input "true"
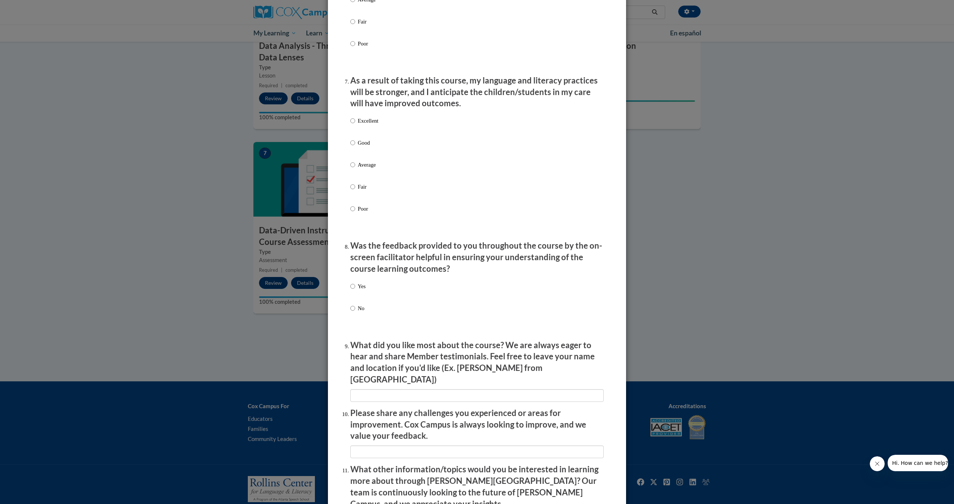
scroll to position [933, 0]
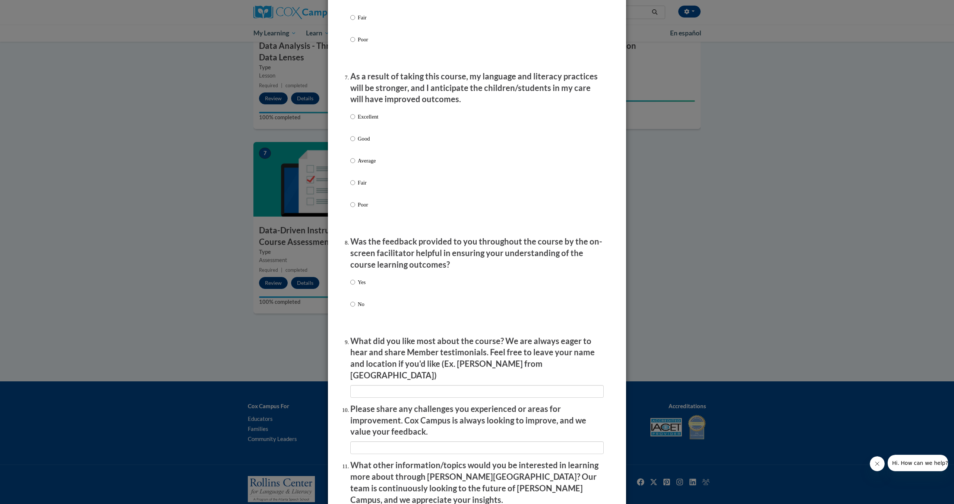
click at [364, 120] on p "Excellent" at bounding box center [368, 117] width 21 height 8
click at [355, 120] on input "Excellent" at bounding box center [352, 117] width 5 height 8
radio input "true"
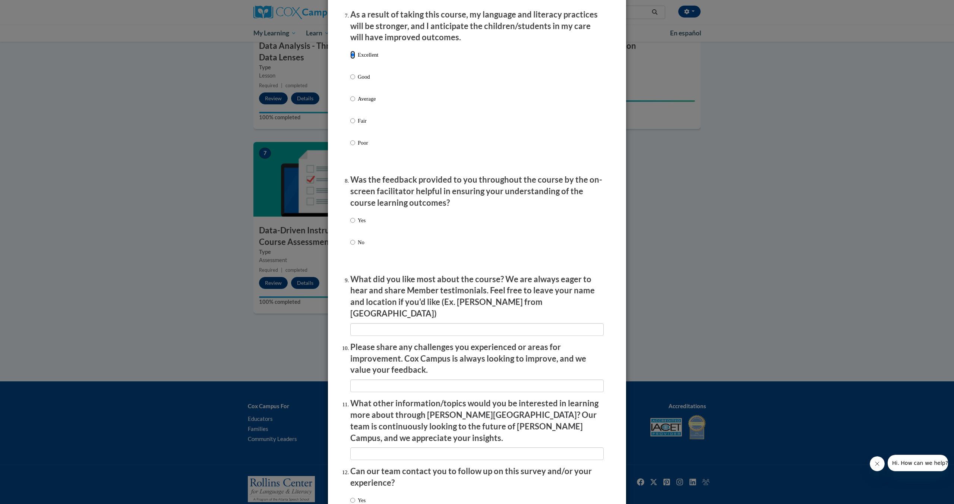
scroll to position [999, 0]
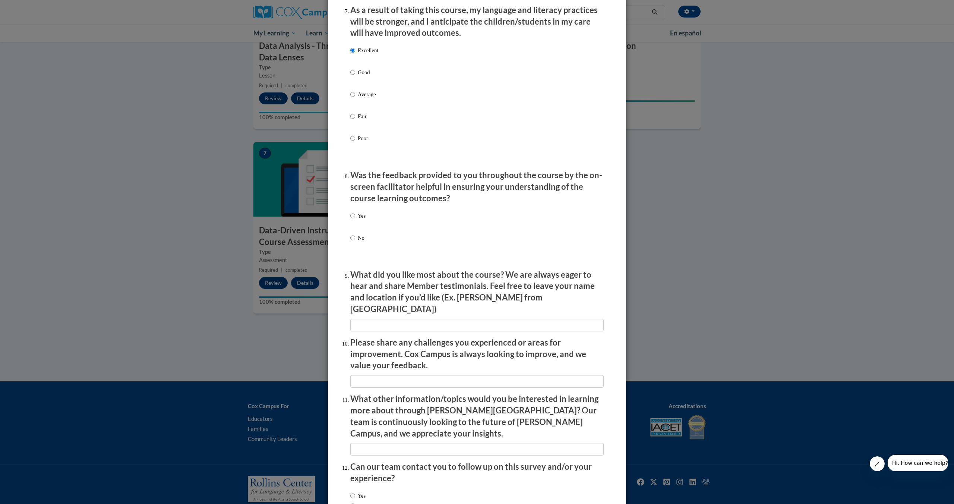
click at [360, 220] on p "Yes" at bounding box center [362, 216] width 8 height 8
click at [355, 220] on input "Yes" at bounding box center [352, 216] width 5 height 8
radio input "true"
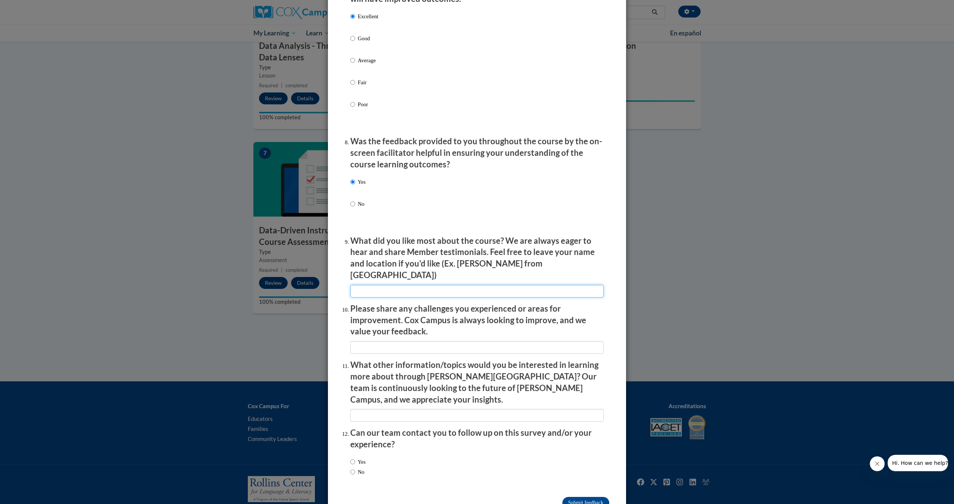
click at [371, 288] on input "textbox" at bounding box center [476, 291] width 253 height 13
type input "NA"
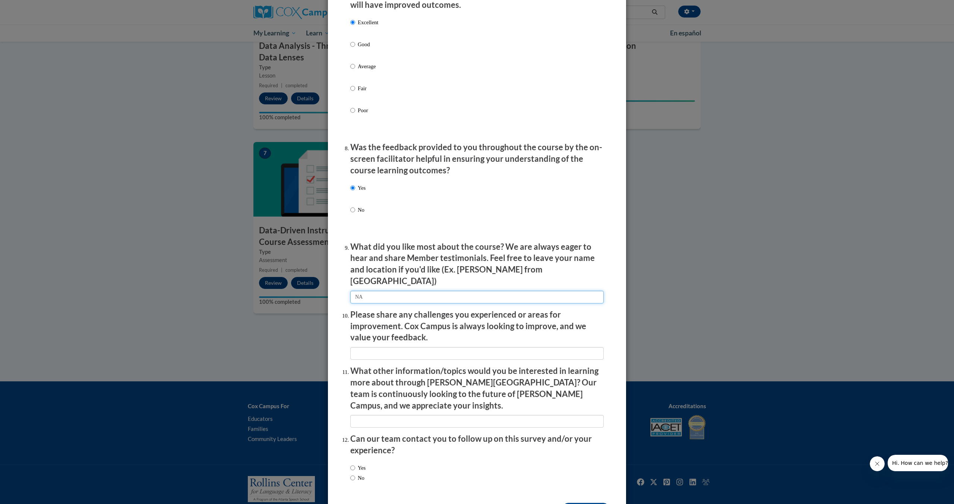
scroll to position [1028, 0]
click at [385, 292] on input "textbox" at bounding box center [476, 296] width 253 height 13
click at [384, 292] on input "textbox" at bounding box center [476, 296] width 253 height 13
type input "NA"
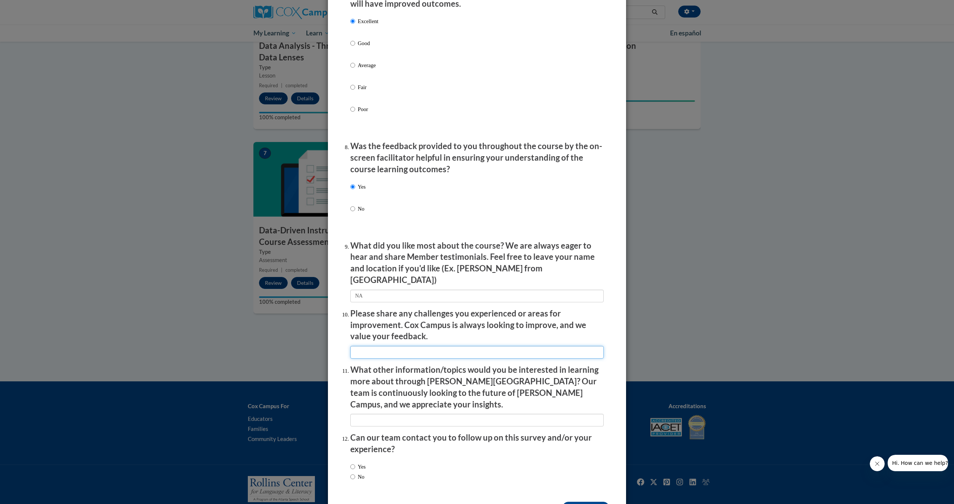
click at [474, 350] on input "textbox" at bounding box center [476, 352] width 253 height 13
type input "n"
type input "NA"
click at [465, 414] on input "textbox" at bounding box center [476, 420] width 253 height 13
type input "N"
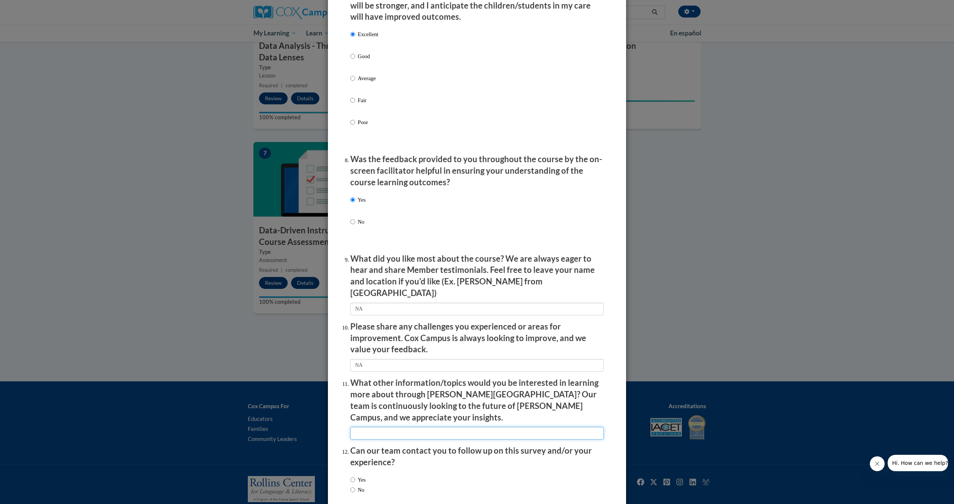
scroll to position [1010, 0]
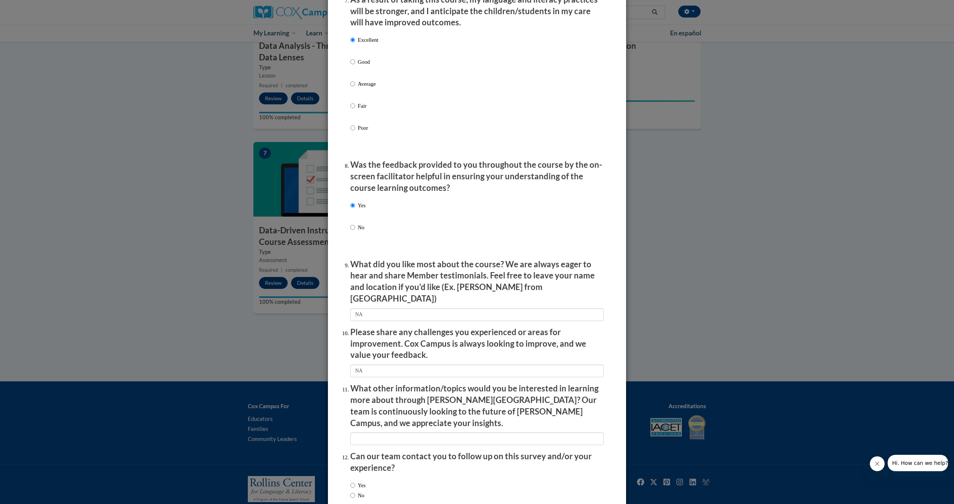
click at [366, 491] on span "No" at bounding box center [357, 495] width 15 height 8
click at [356, 491] on label "No" at bounding box center [357, 495] width 14 height 8
click at [355, 491] on input "No" at bounding box center [352, 495] width 5 height 8
radio input "true"
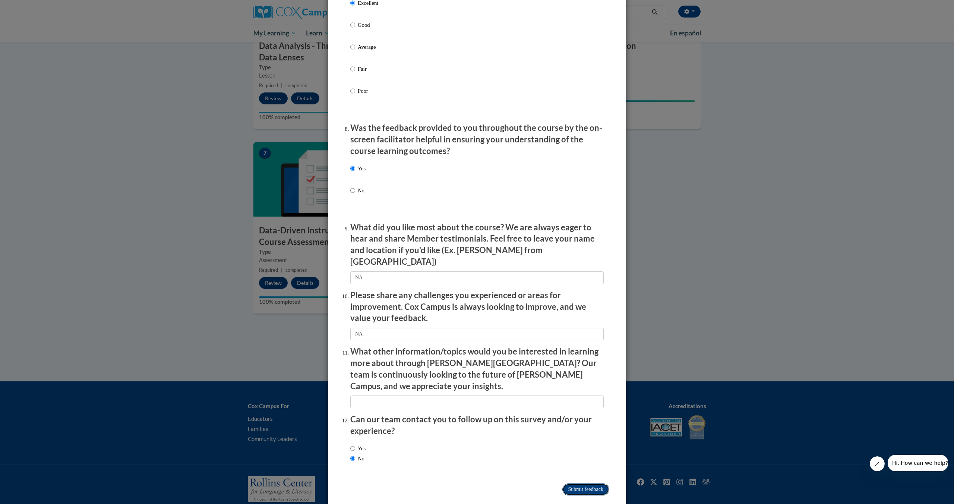
click at [569, 483] on input "Submit feedback" at bounding box center [585, 489] width 47 height 12
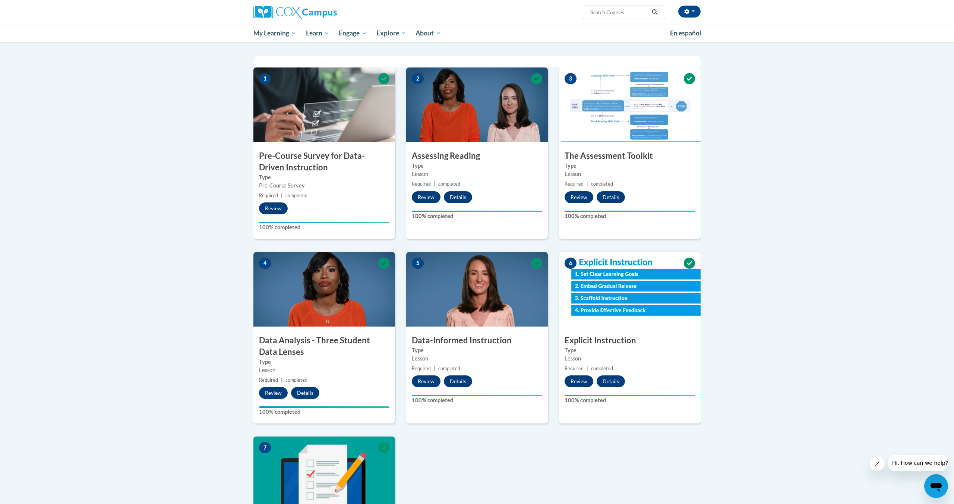
scroll to position [0, 0]
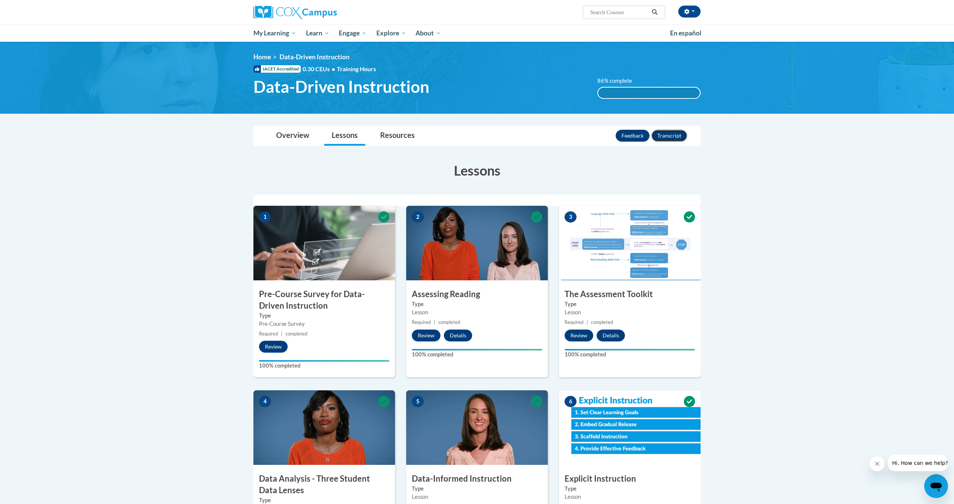
click at [678, 133] on button "Transcript" at bounding box center [670, 136] width 36 height 12
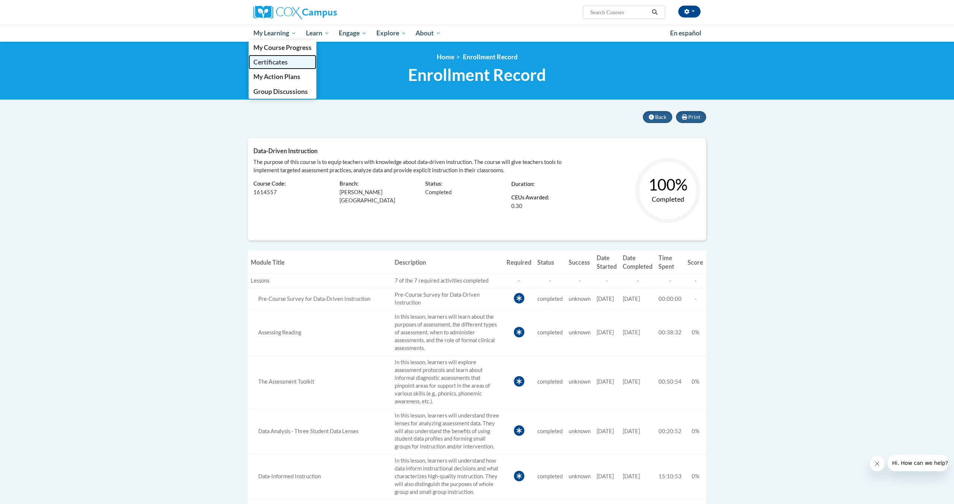
click at [273, 63] on span "Certificates" at bounding box center [270, 62] width 34 height 8
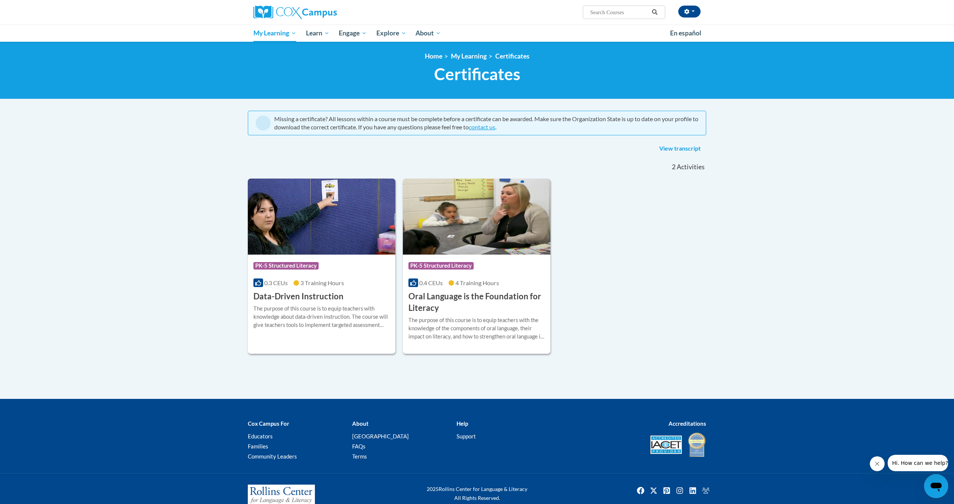
scroll to position [6, 0]
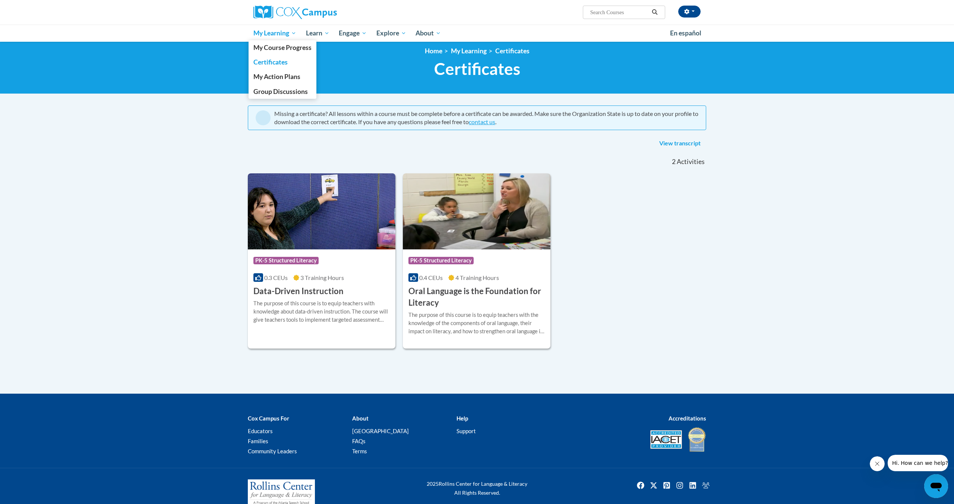
click at [272, 30] on span "My Learning" at bounding box center [274, 33] width 43 height 9
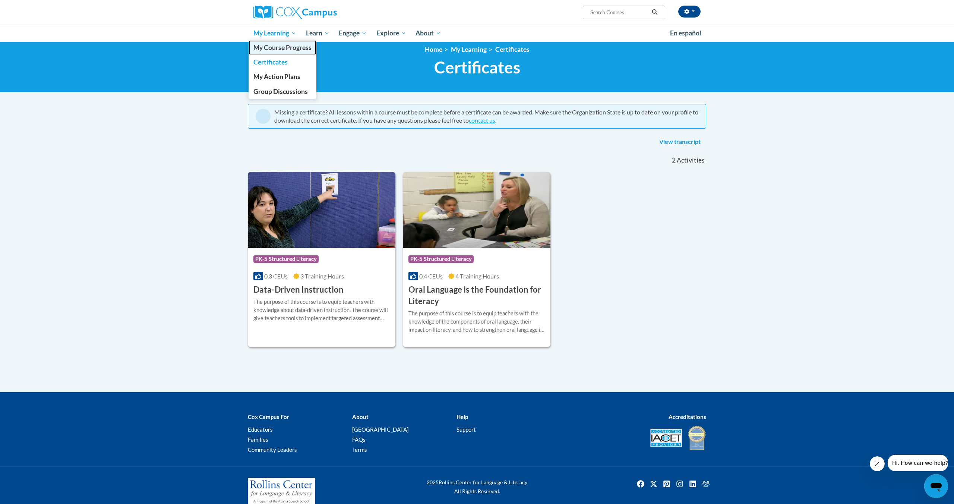
click at [274, 53] on link "My Course Progress" at bounding box center [283, 47] width 68 height 15
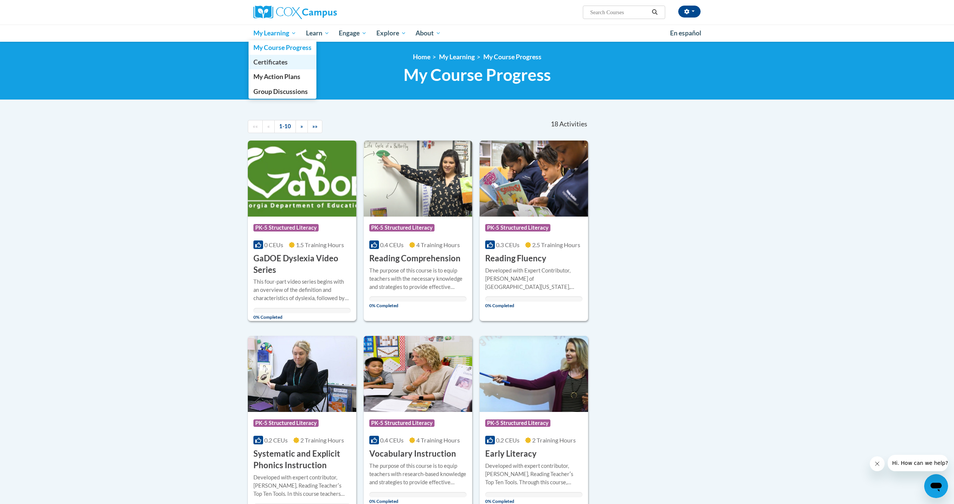
scroll to position [2, 0]
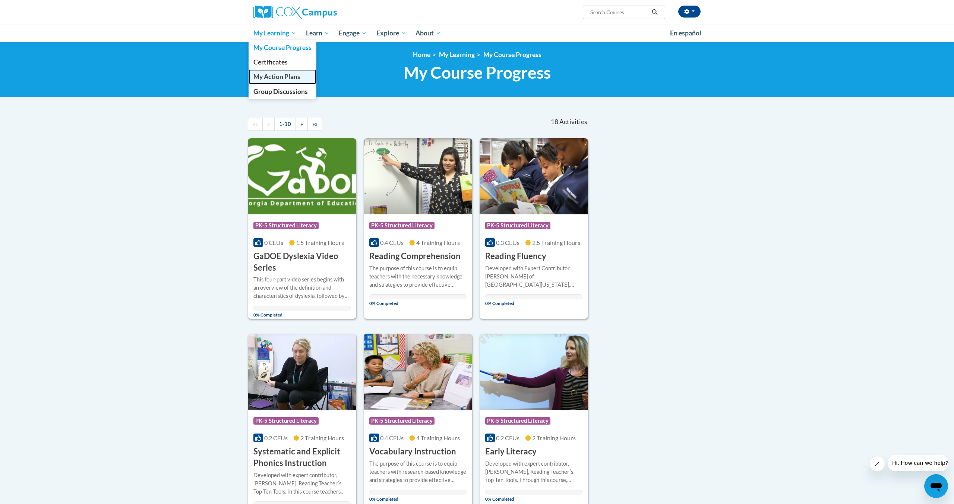
click at [296, 81] on link "My Action Plans" at bounding box center [283, 76] width 68 height 15
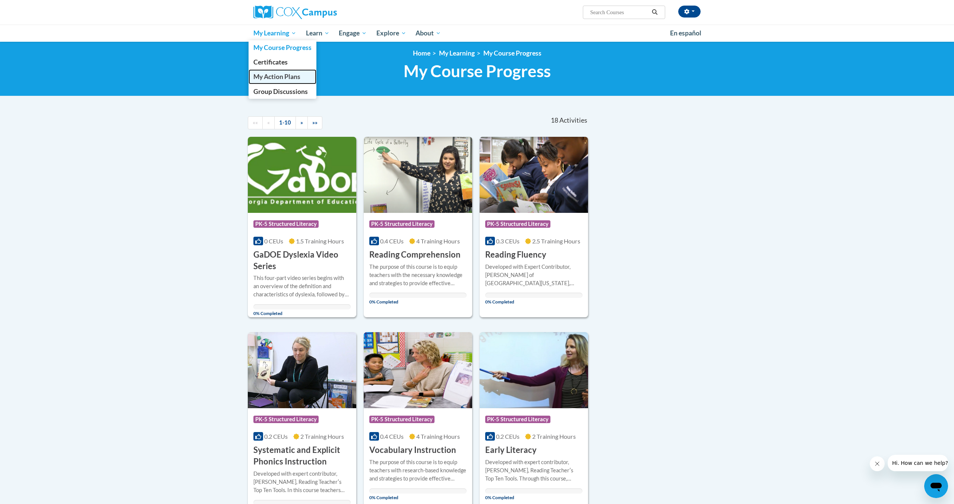
scroll to position [3, 0]
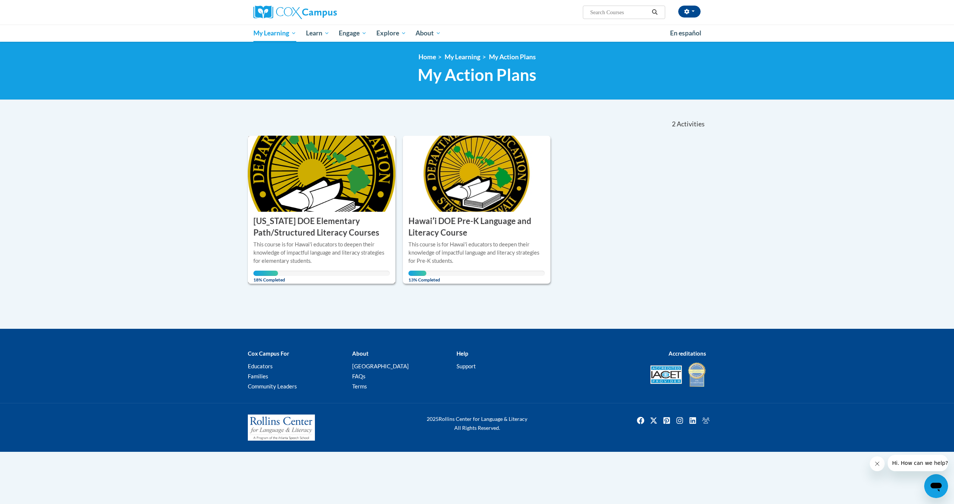
click at [290, 227] on h3 "Hawaii DOE Elementary Path/Structured Literacy Courses" at bounding box center [321, 226] width 136 height 23
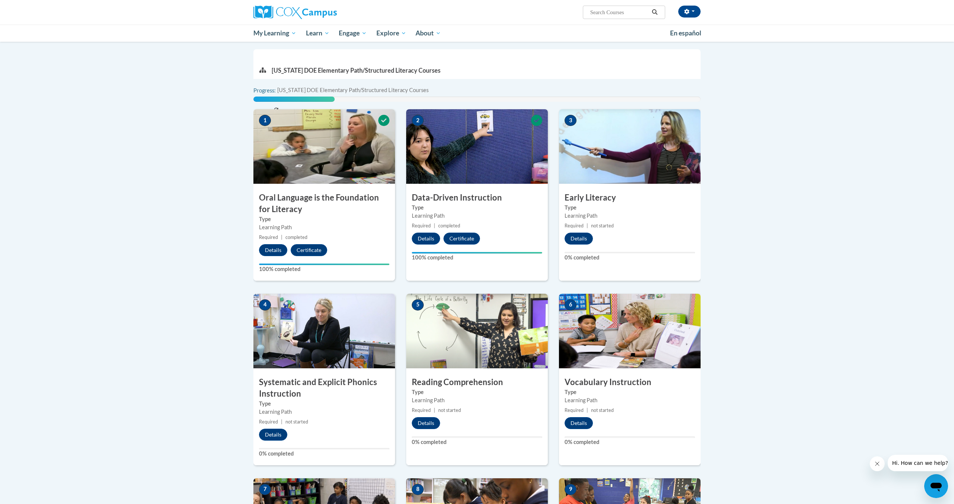
scroll to position [152, 0]
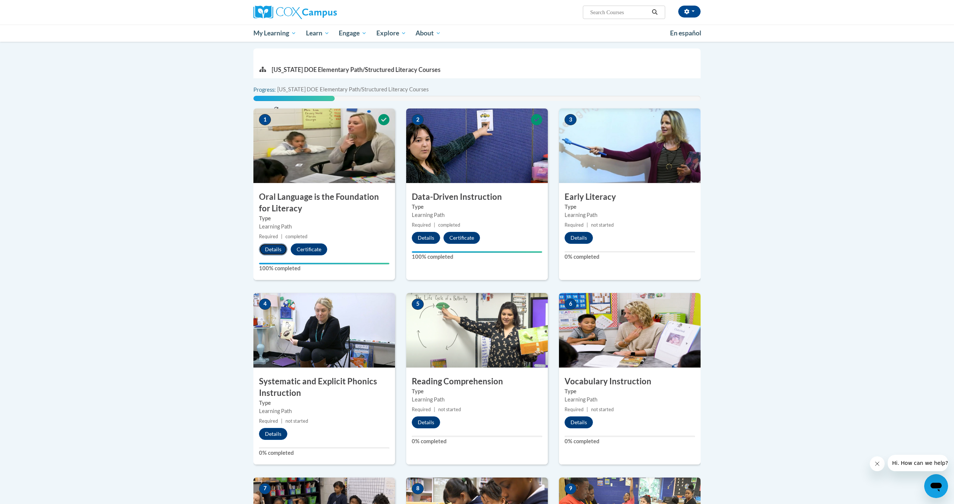
click at [270, 247] on button "Details" at bounding box center [273, 249] width 28 height 12
